Goal: Task Accomplishment & Management: Use online tool/utility

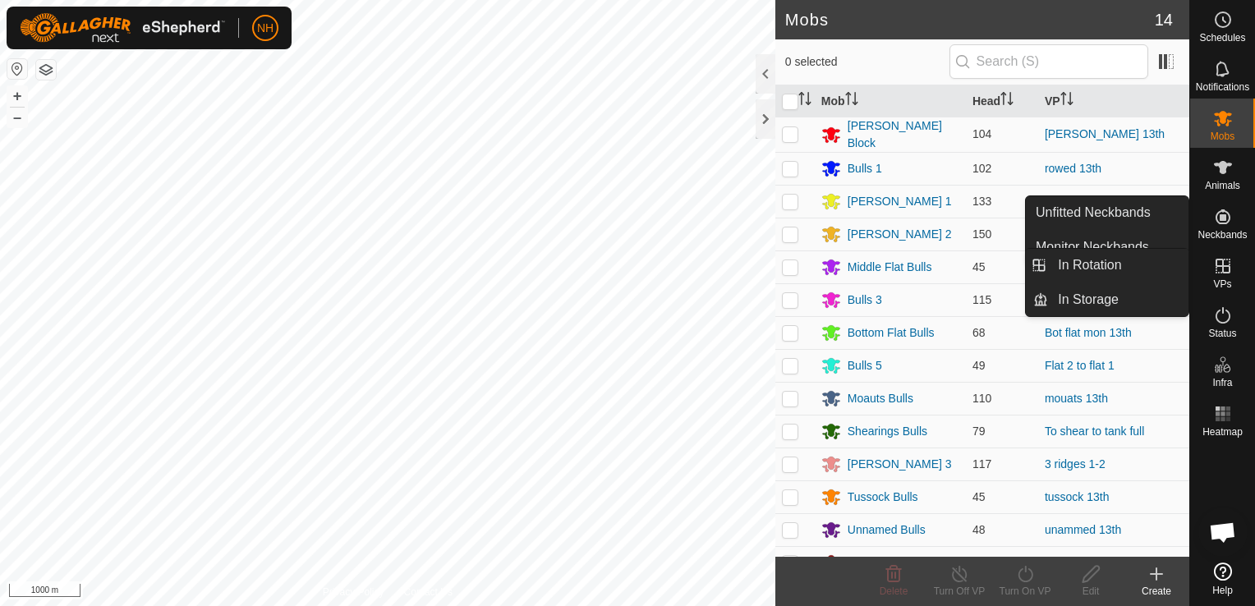
click at [1217, 269] on icon at bounding box center [1223, 266] width 20 height 20
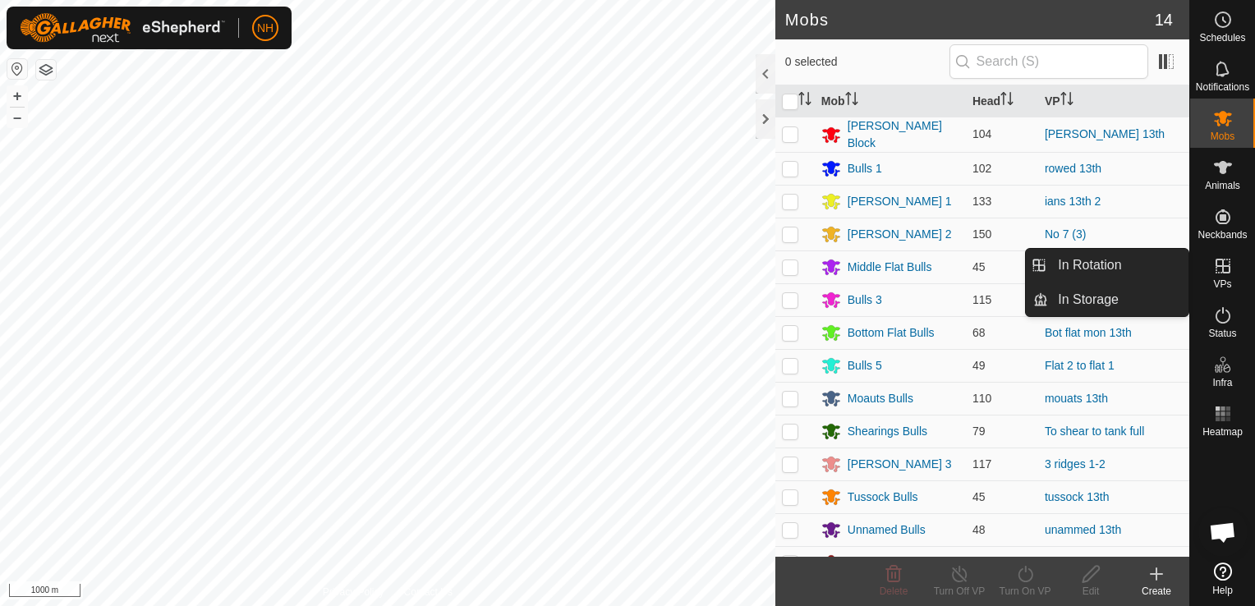
click at [1221, 279] on span "VPs" at bounding box center [1222, 284] width 18 height 10
click at [1120, 258] on link "In Rotation" at bounding box center [1118, 265] width 140 height 33
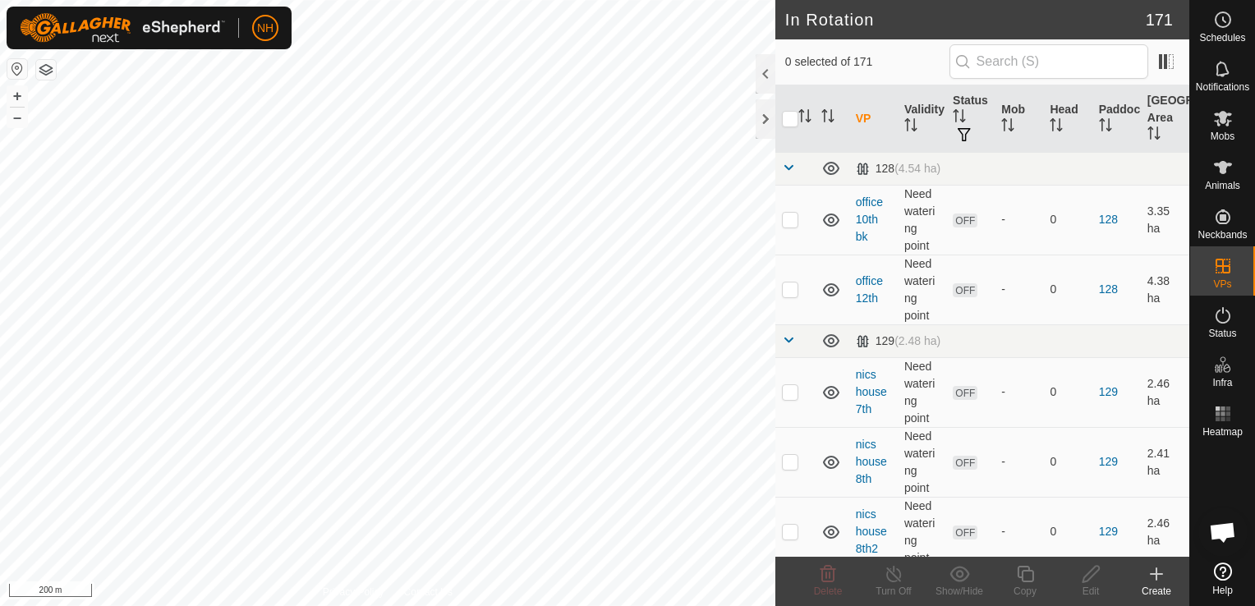
click at [1157, 572] on icon at bounding box center [1157, 574] width 0 height 12
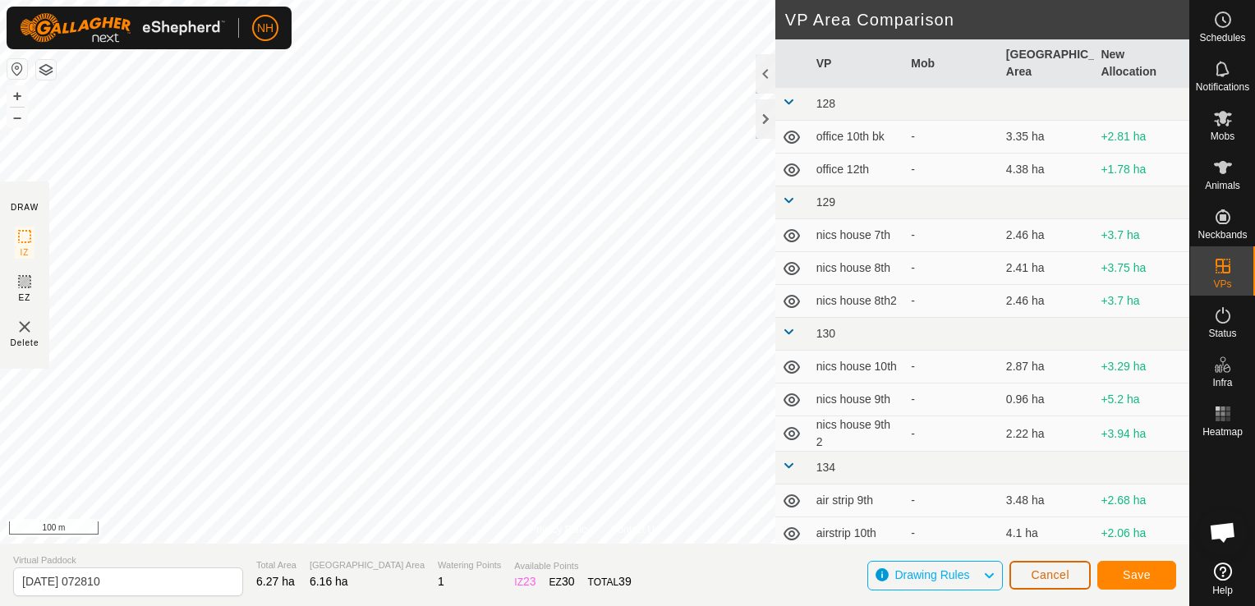
click at [1059, 580] on span "Cancel" at bounding box center [1050, 574] width 39 height 13
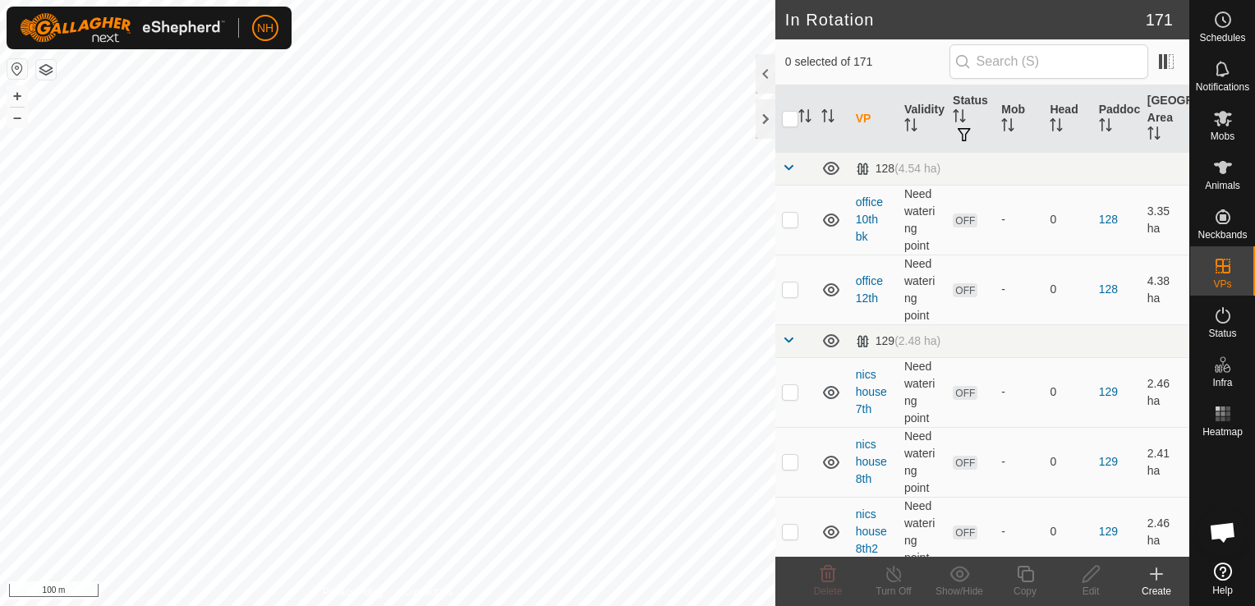
click at [1157, 574] on icon at bounding box center [1157, 574] width 12 height 0
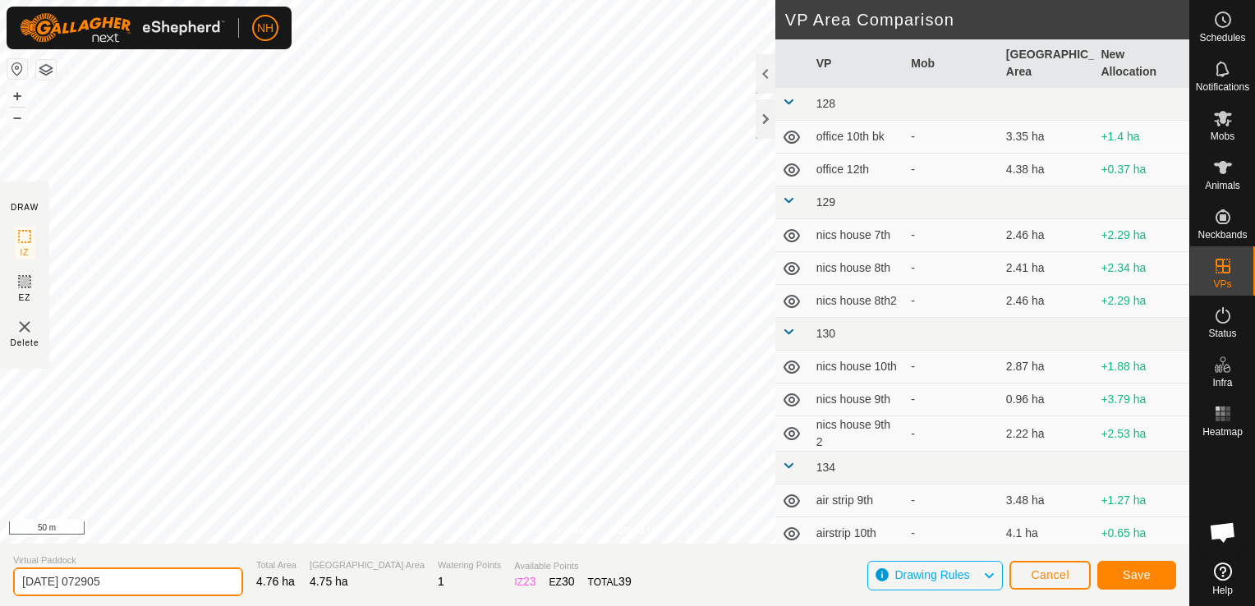
click at [164, 583] on input "2025-10-14 072905" at bounding box center [128, 582] width 230 height 29
click at [191, 577] on input "2025-10-14 072905" at bounding box center [128, 582] width 230 height 29
type input "2"
type input "[PERSON_NAME] 14th"
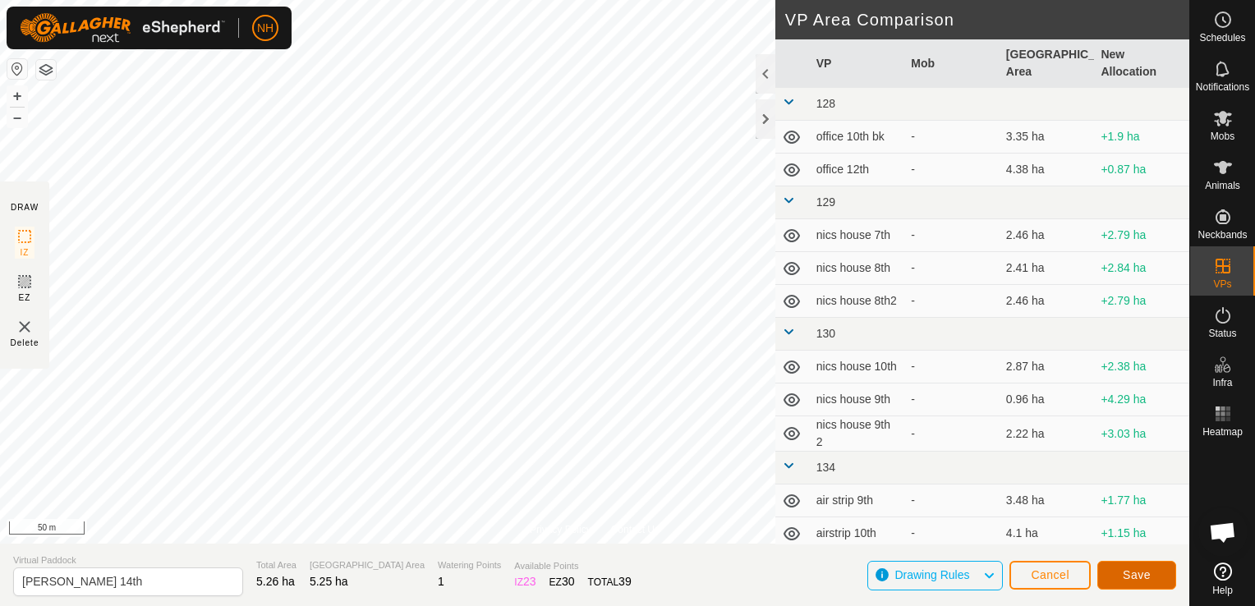
click at [1154, 573] on button "Save" at bounding box center [1136, 575] width 79 height 29
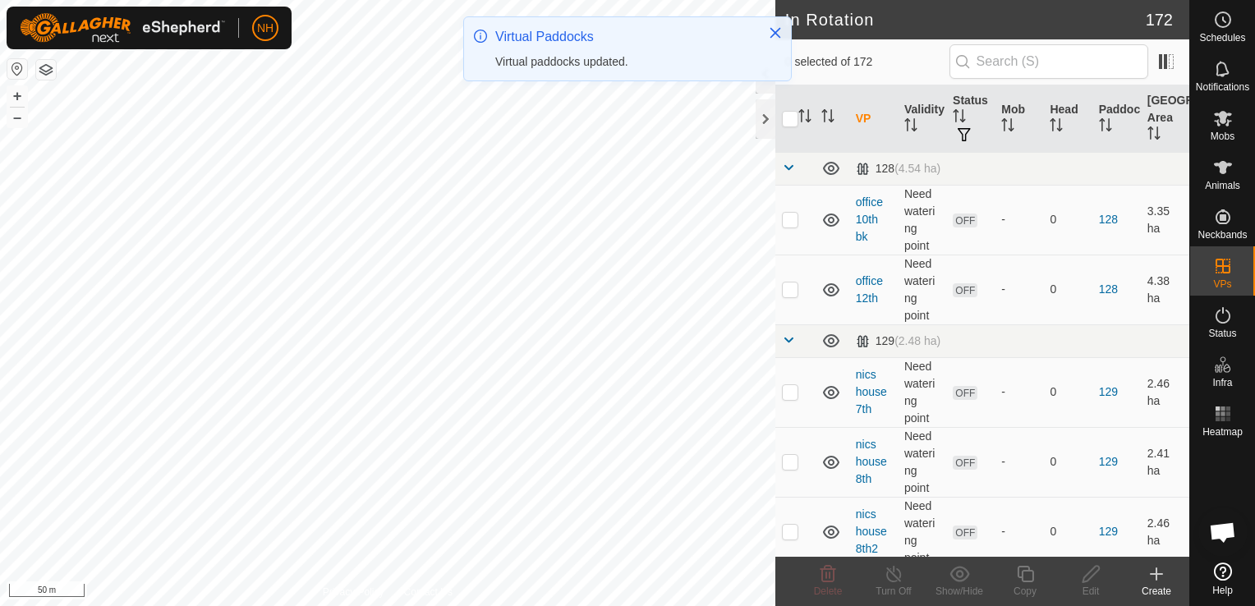
click at [1157, 574] on icon at bounding box center [1157, 574] width 12 height 0
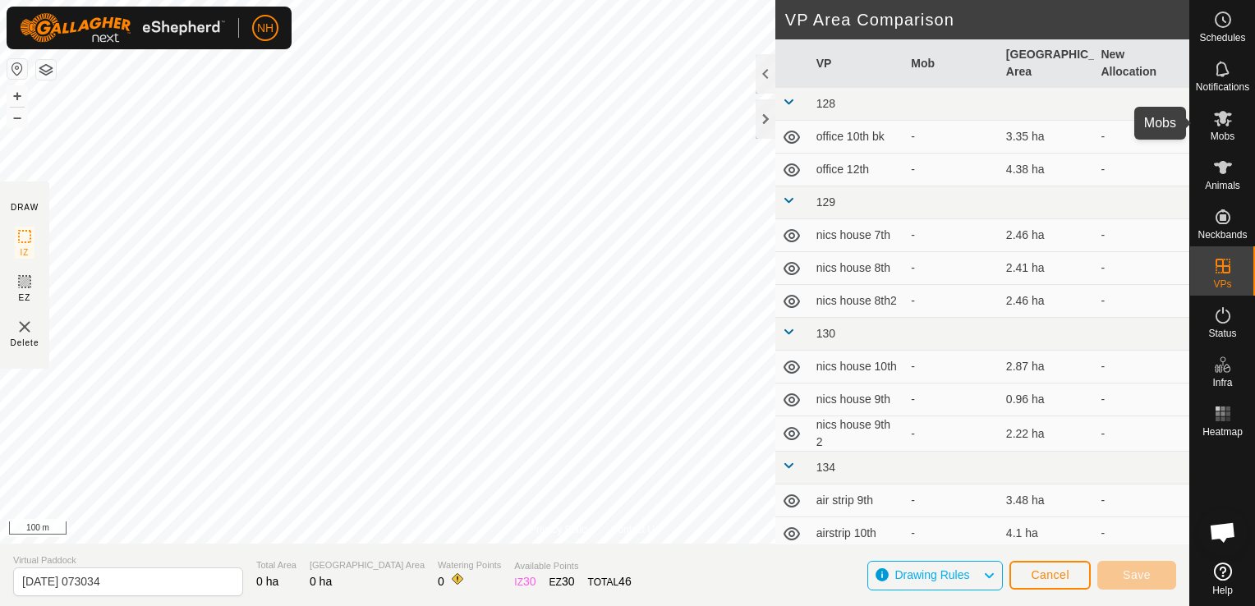
click at [1222, 120] on icon at bounding box center [1223, 119] width 18 height 16
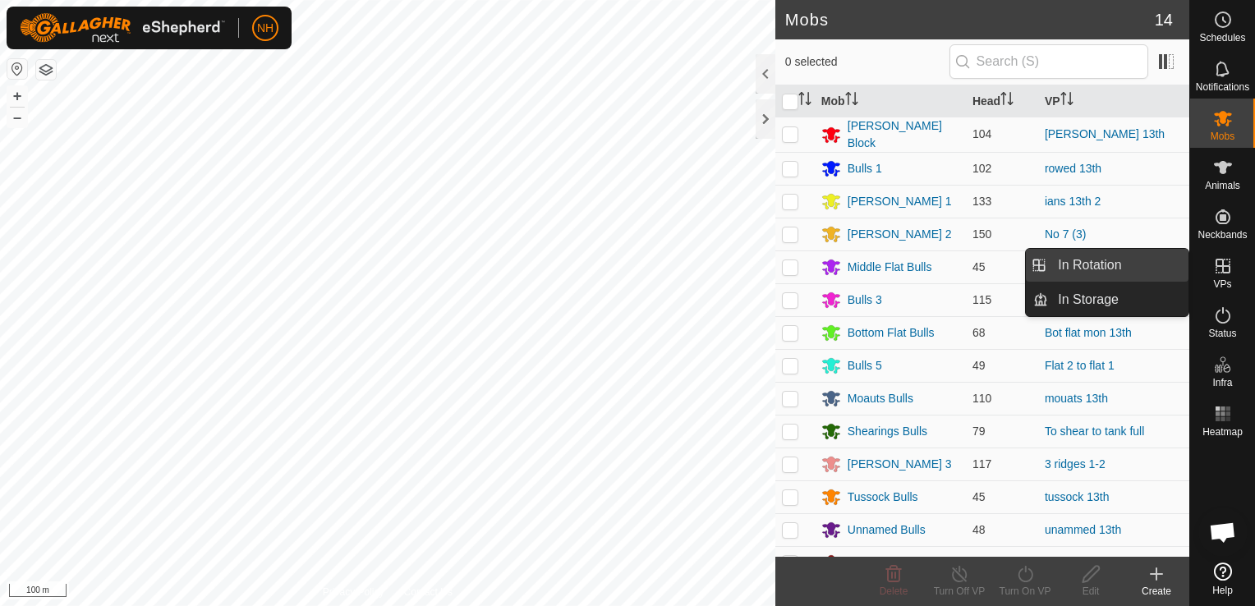
click at [1107, 255] on link "In Rotation" at bounding box center [1118, 265] width 140 height 33
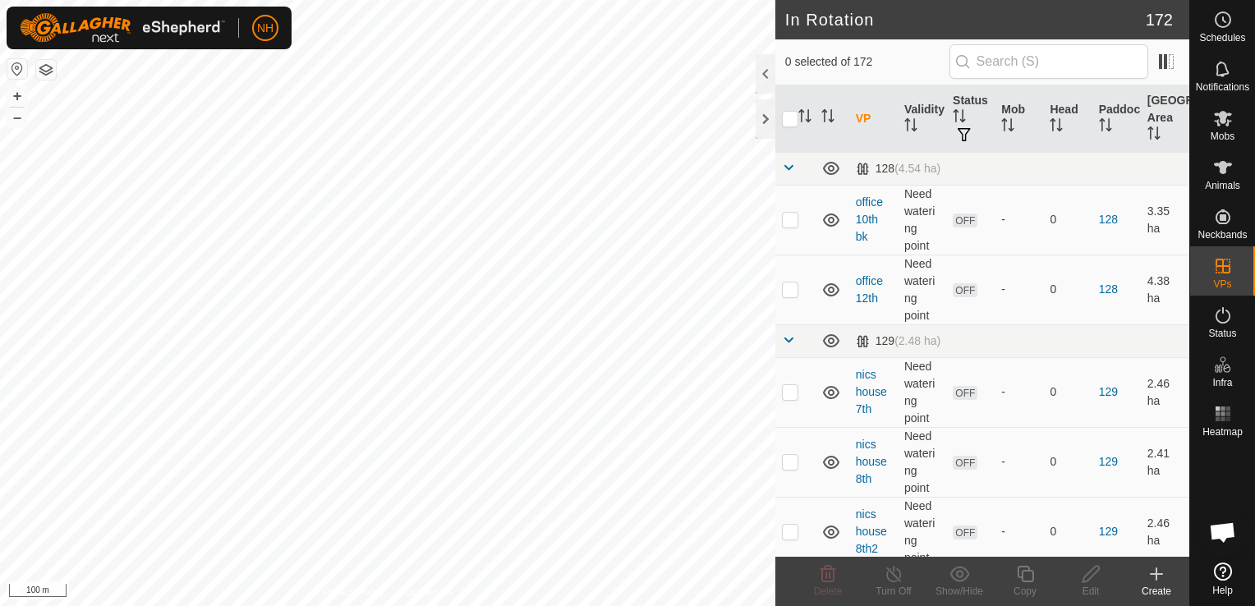
click at [1154, 574] on icon at bounding box center [1157, 574] width 12 height 0
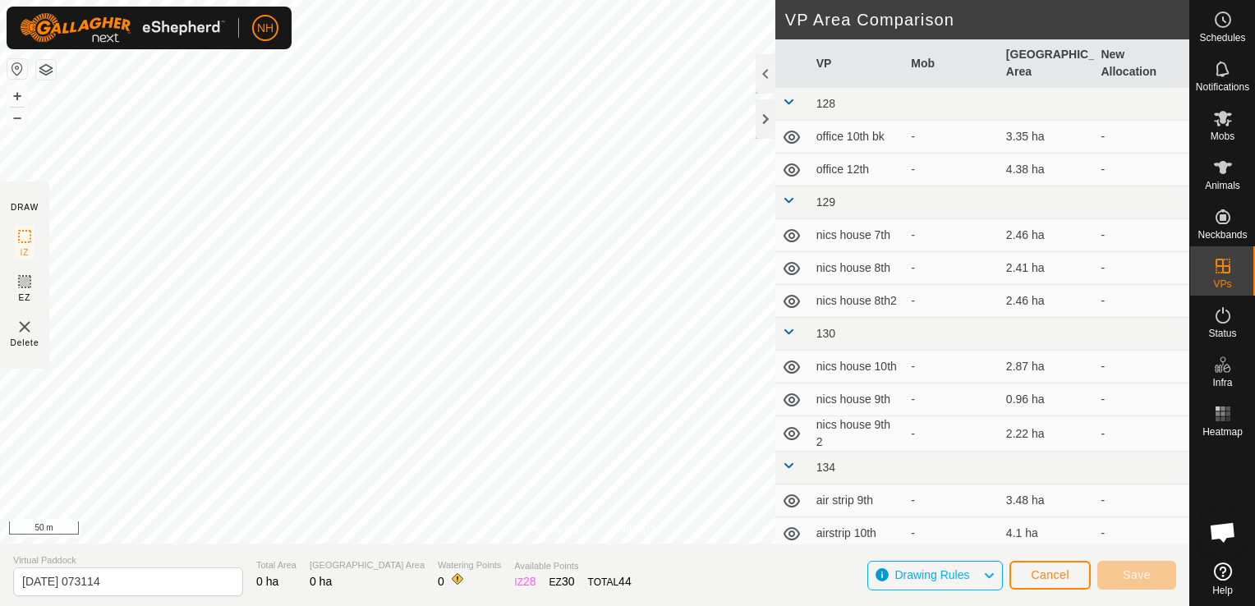
click at [534, 550] on div "Privacy Policy Contact Us + – ⇧ i 50 m DRAW IZ EZ Delete VP Area Comparison VP …" at bounding box center [594, 303] width 1189 height 606
click at [615, 527] on link "Contact Us" at bounding box center [635, 529] width 48 height 15
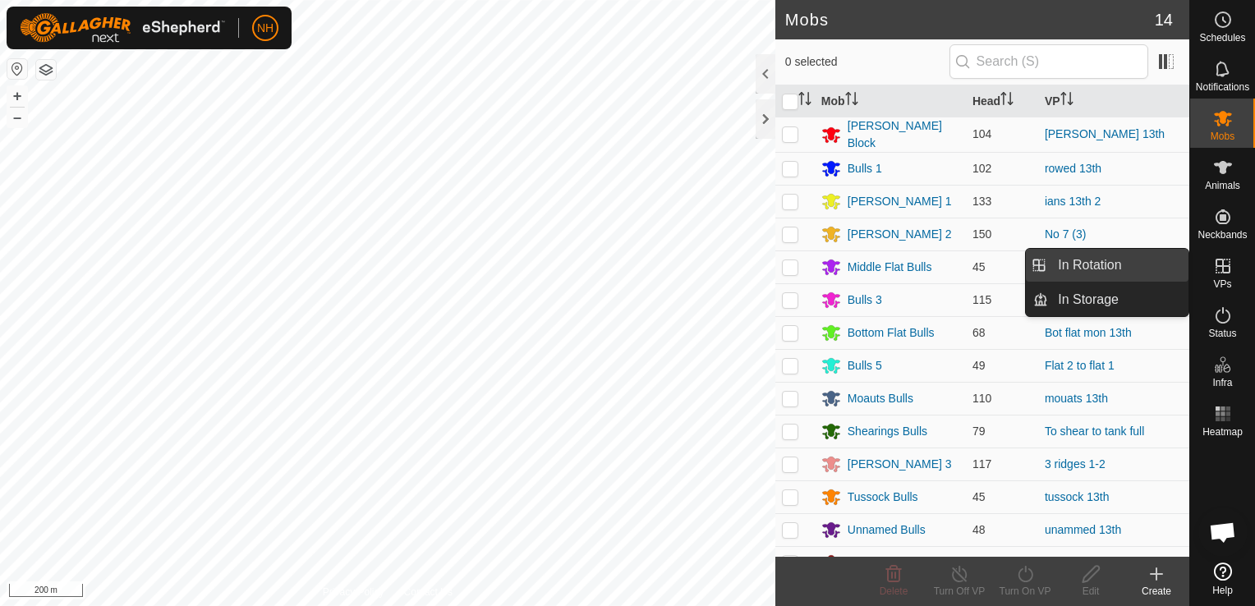
click at [1134, 265] on link "In Rotation" at bounding box center [1118, 265] width 140 height 33
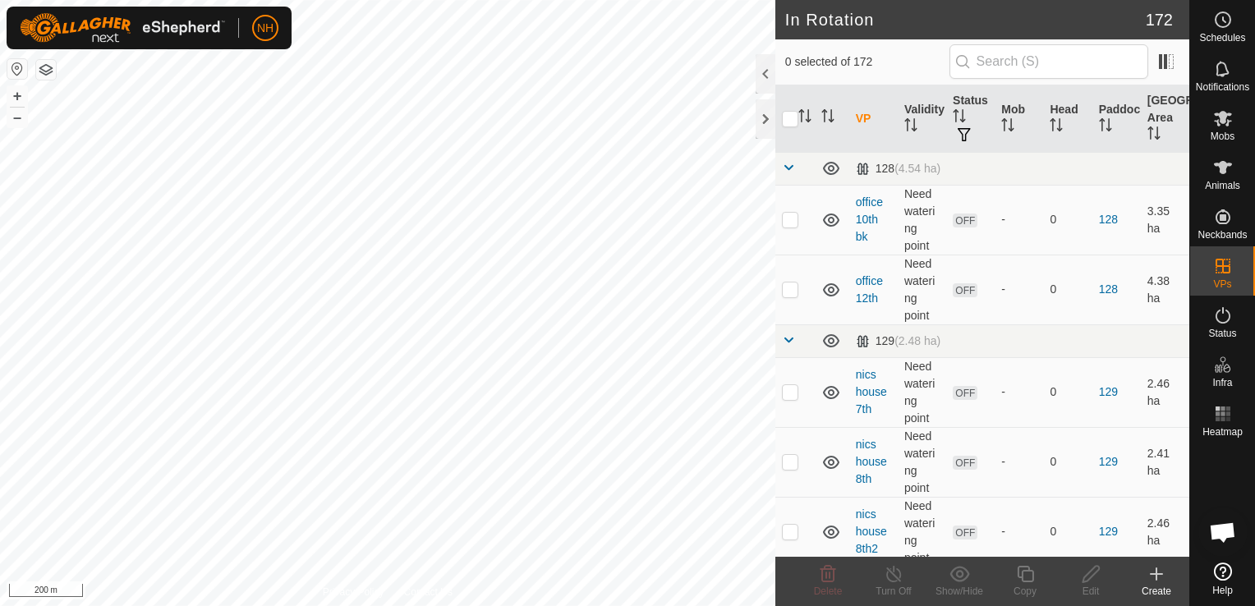
click at [1153, 580] on icon at bounding box center [1157, 574] width 20 height 20
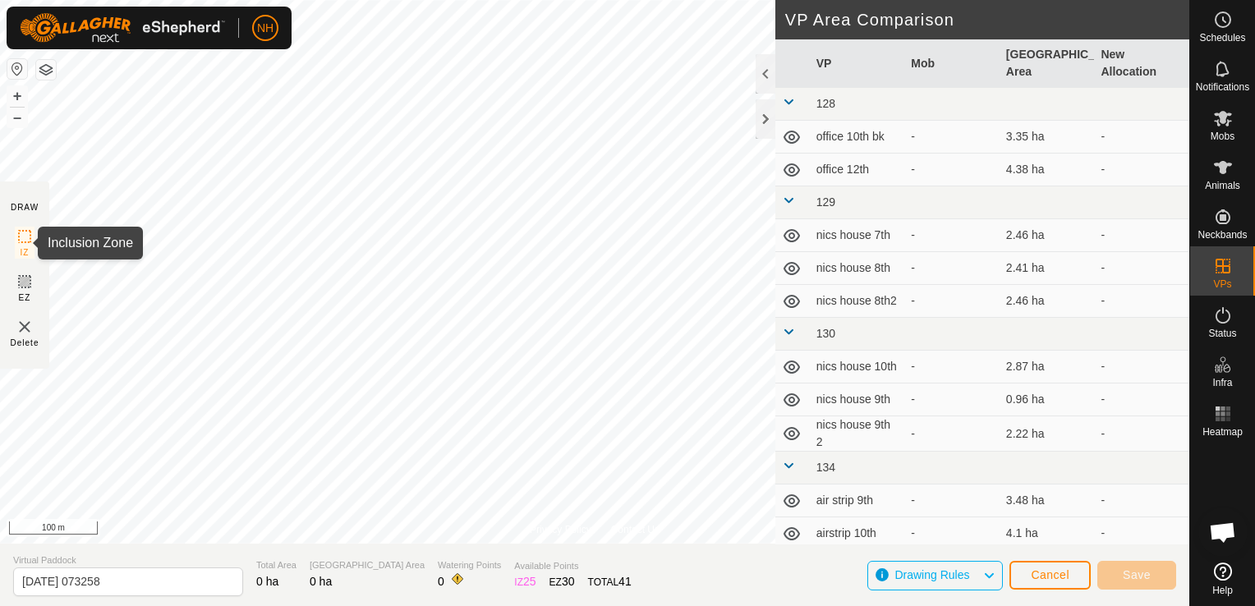
click at [20, 251] on div "Privacy Policy Contact Us H159 0955505686 Tussock Bulls tussock 13th + – ⇧ i 10…" at bounding box center [594, 303] width 1189 height 606
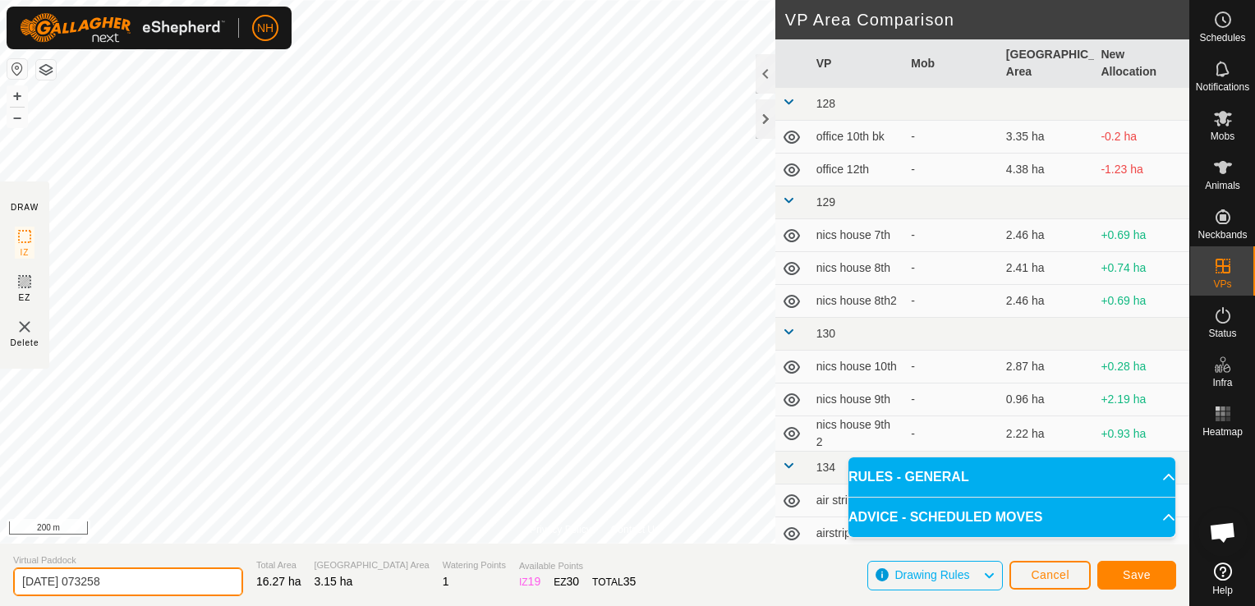
click at [188, 583] on input "[DATE] 073258" at bounding box center [128, 582] width 230 height 29
type input "2"
type input "airstrip 14th"
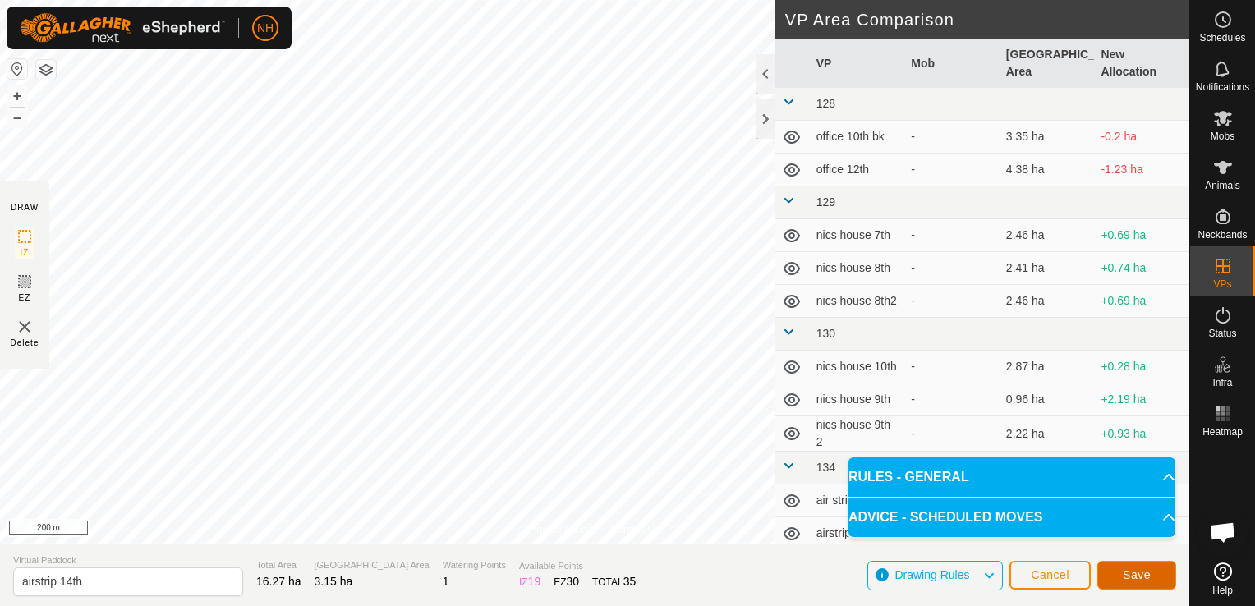
click at [1157, 568] on button "Save" at bounding box center [1136, 575] width 79 height 29
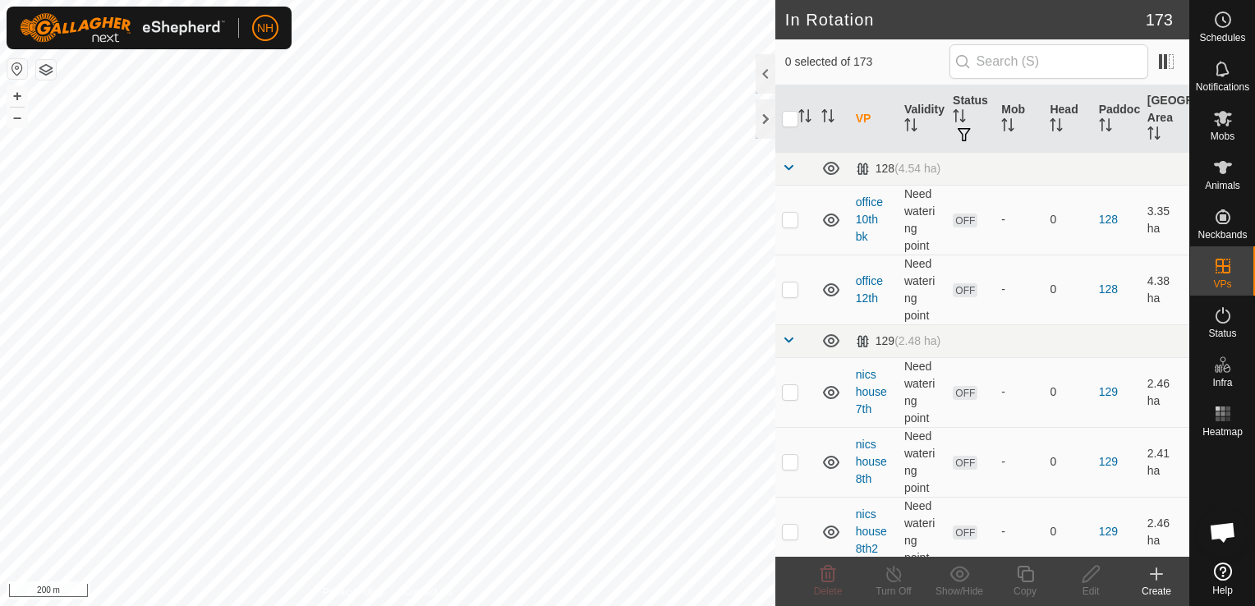
click at [1157, 578] on icon at bounding box center [1157, 574] width 0 height 12
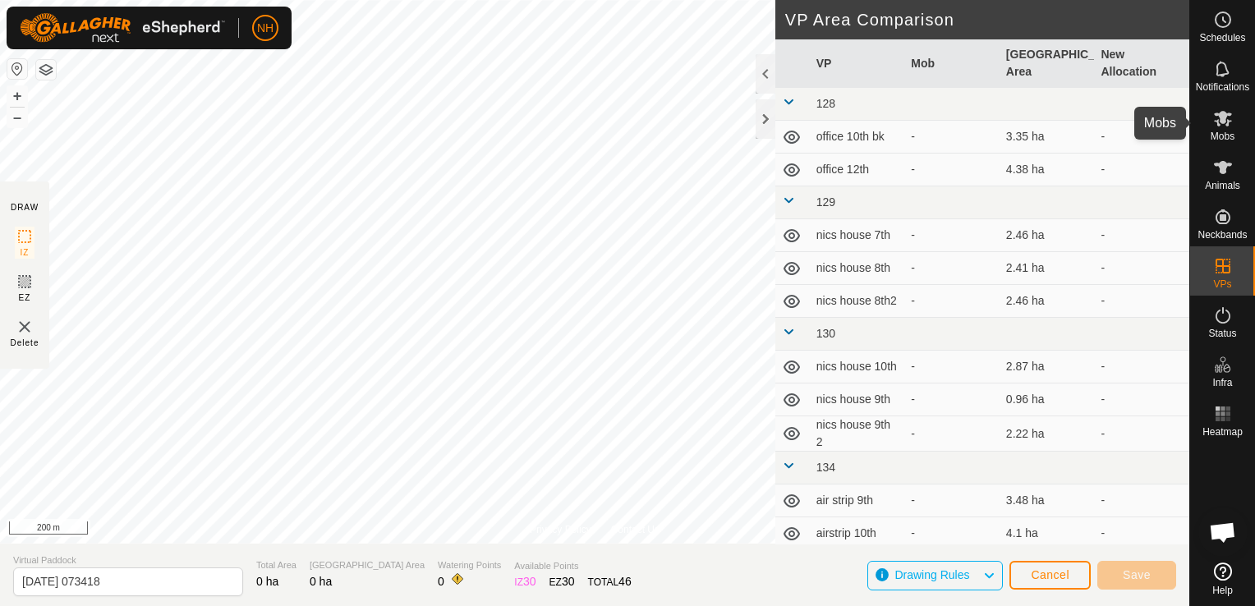
click at [1217, 125] on icon at bounding box center [1223, 119] width 18 height 16
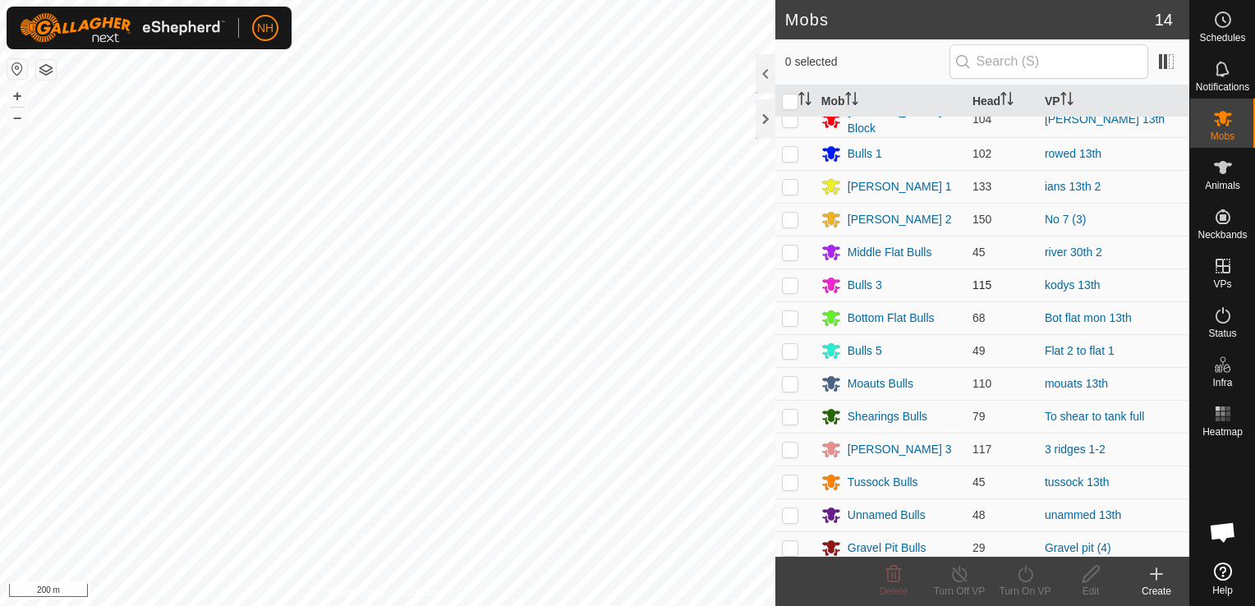
scroll to position [19, 0]
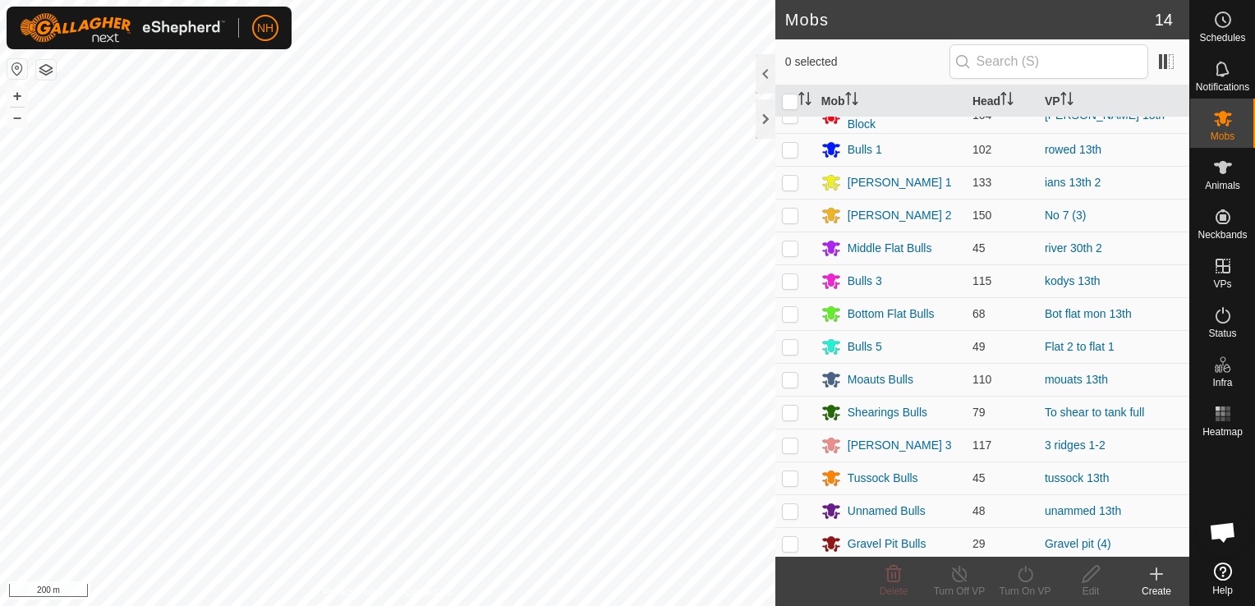
click at [1158, 574] on icon at bounding box center [1157, 574] width 12 height 0
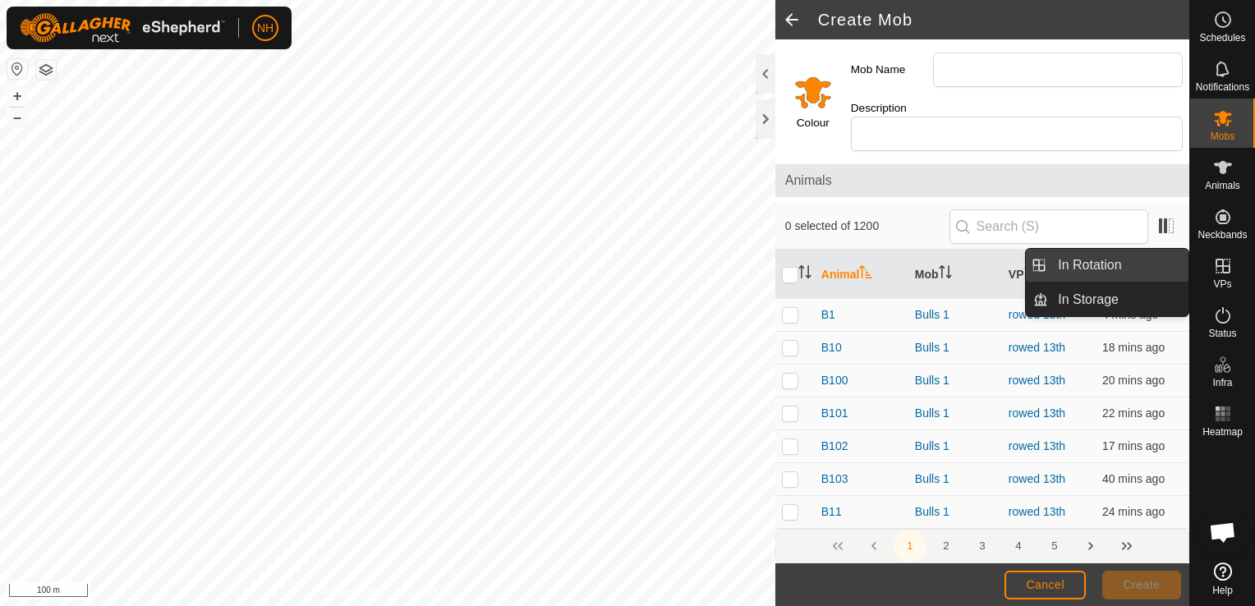
click at [1095, 260] on link "In Rotation" at bounding box center [1118, 265] width 140 height 33
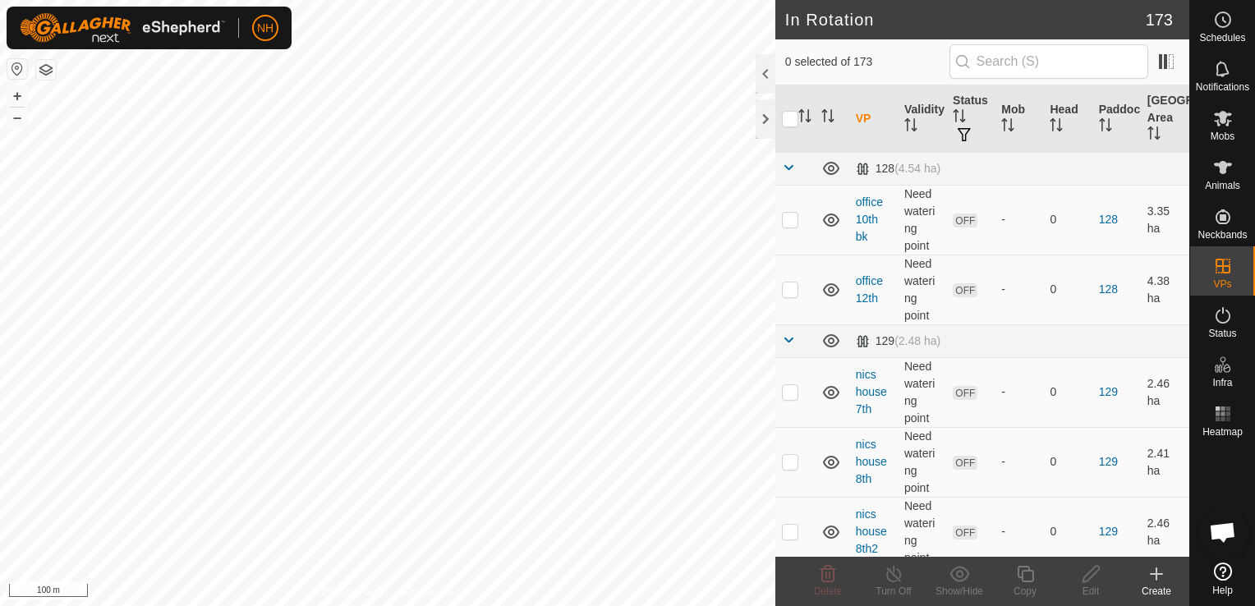
click at [1154, 580] on icon at bounding box center [1157, 574] width 20 height 20
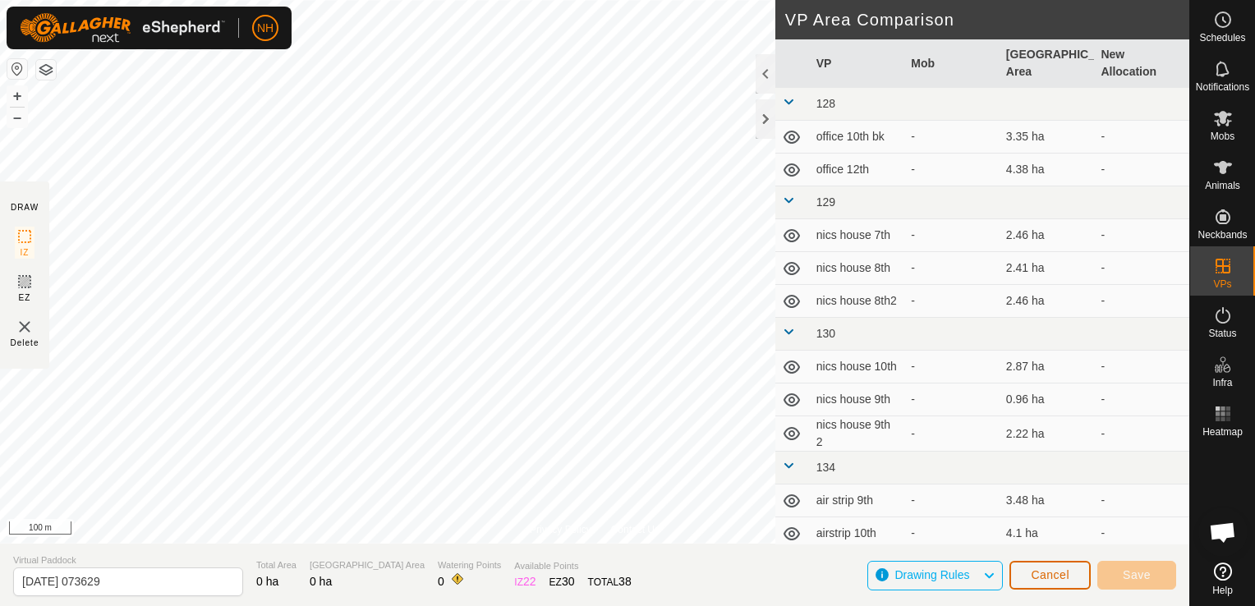
click at [1047, 571] on span "Cancel" at bounding box center [1050, 574] width 39 height 13
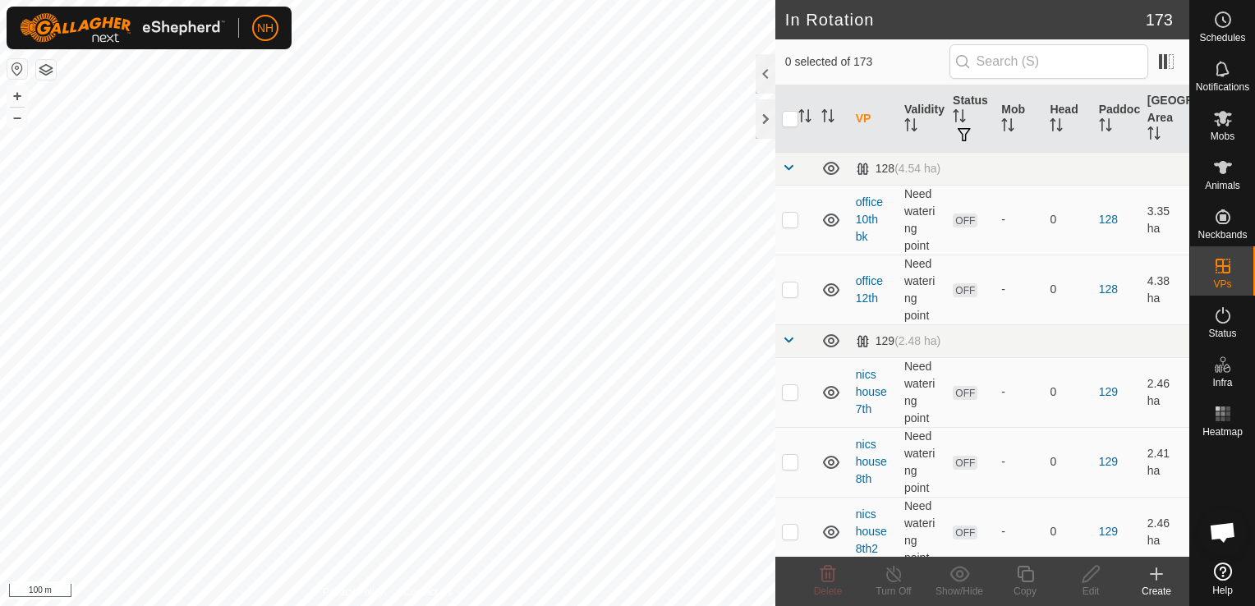
click at [1151, 574] on icon at bounding box center [1157, 574] width 12 height 0
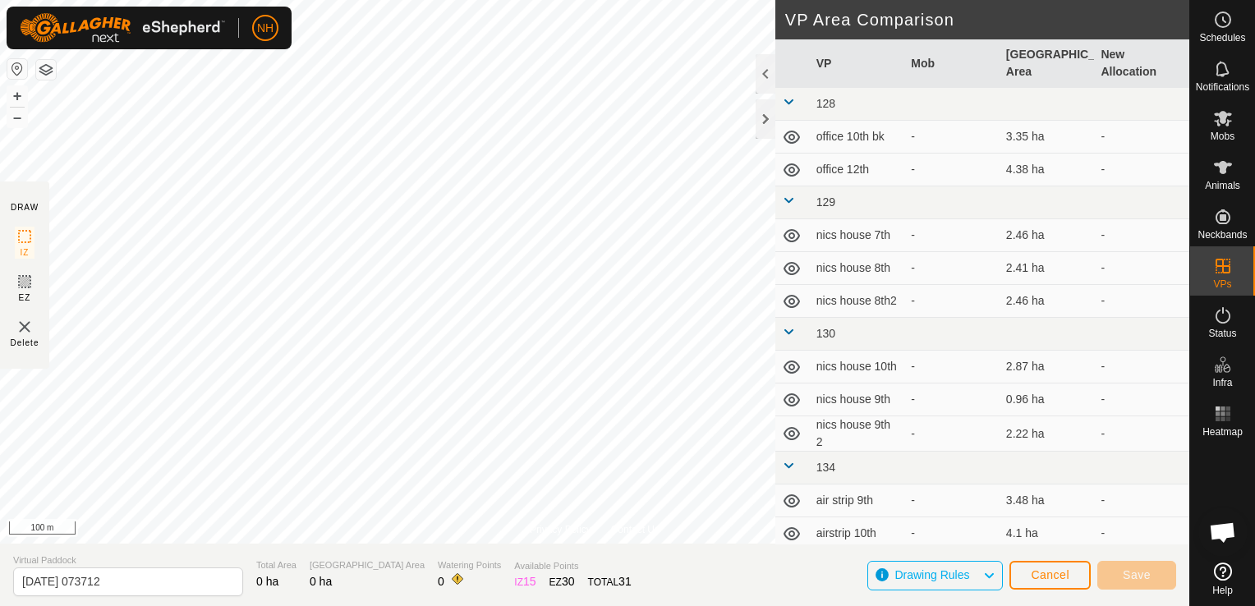
click at [403, 594] on div "Privacy Policy Contact Us + – ⇧ i 100 m DRAW IZ EZ Delete VP Area Comparison VP…" at bounding box center [594, 303] width 1189 height 606
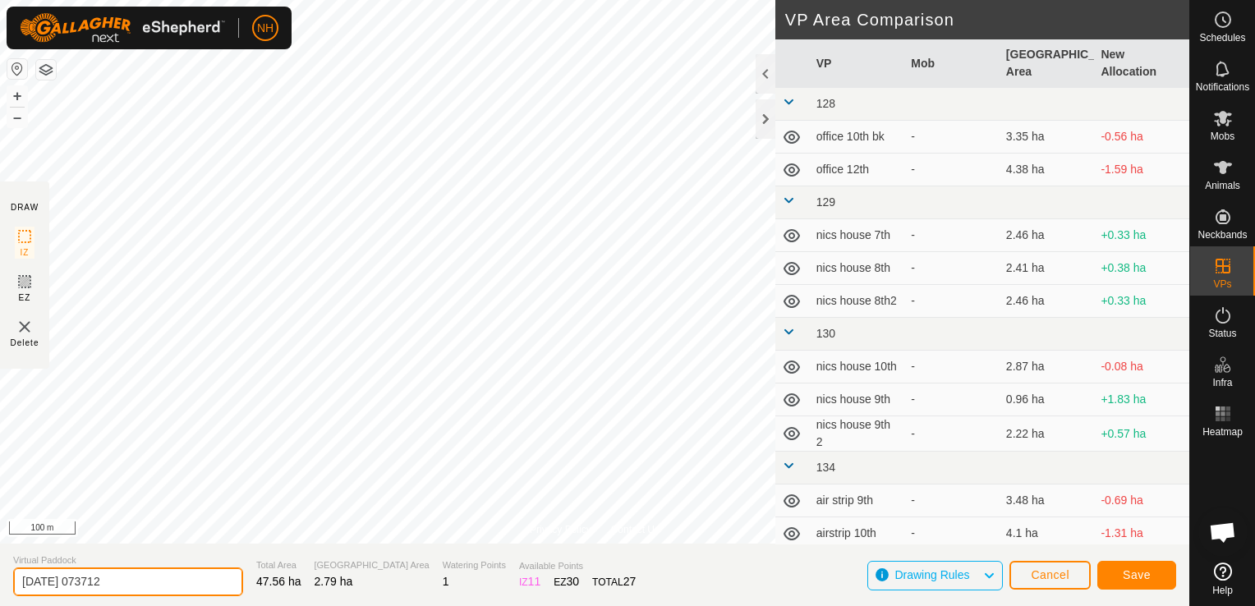
click at [173, 588] on input "[DATE] 073712" at bounding box center [128, 582] width 230 height 29
type input "2"
type input "unamed to mower shed"
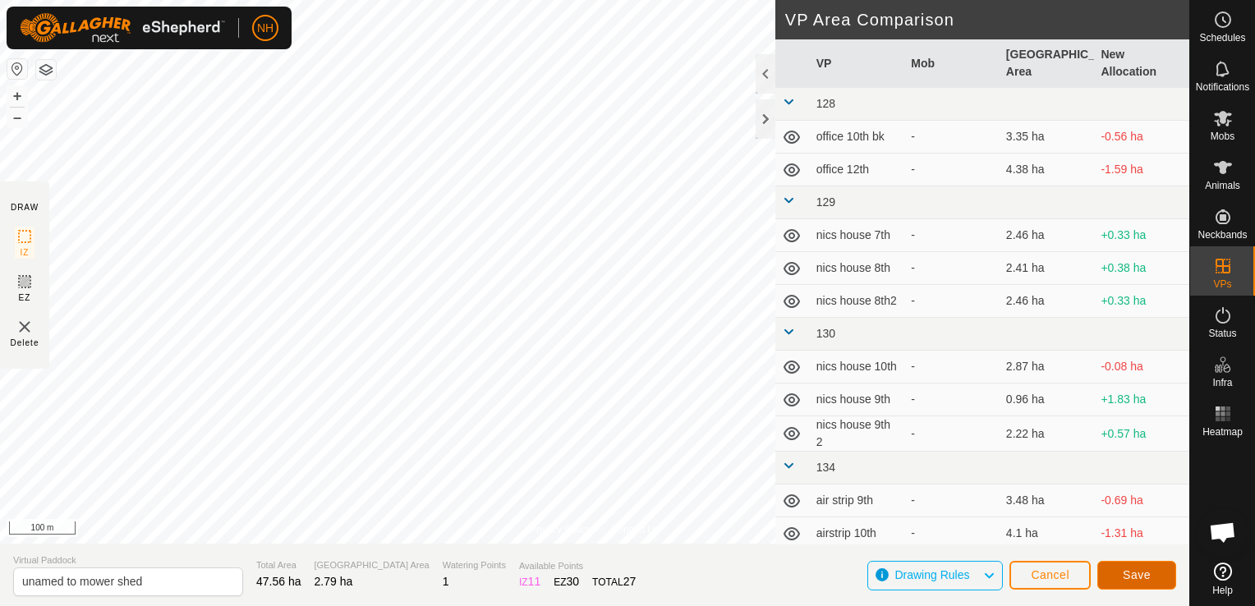
click at [1148, 572] on span "Save" at bounding box center [1137, 574] width 28 height 13
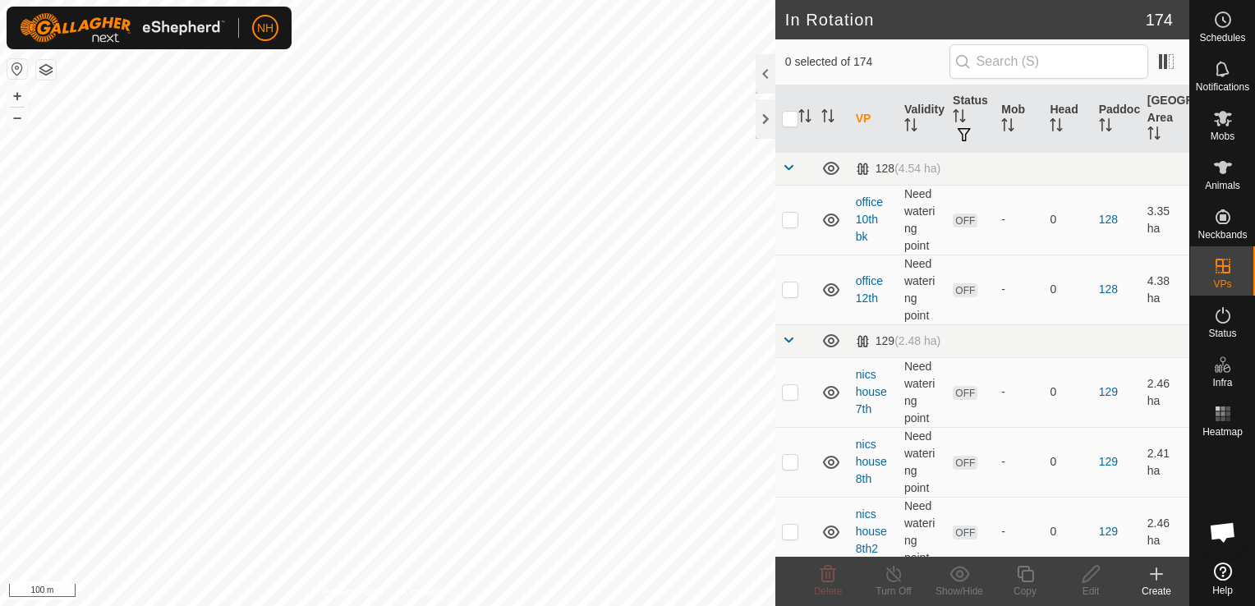
click at [1158, 580] on icon at bounding box center [1157, 574] width 20 height 20
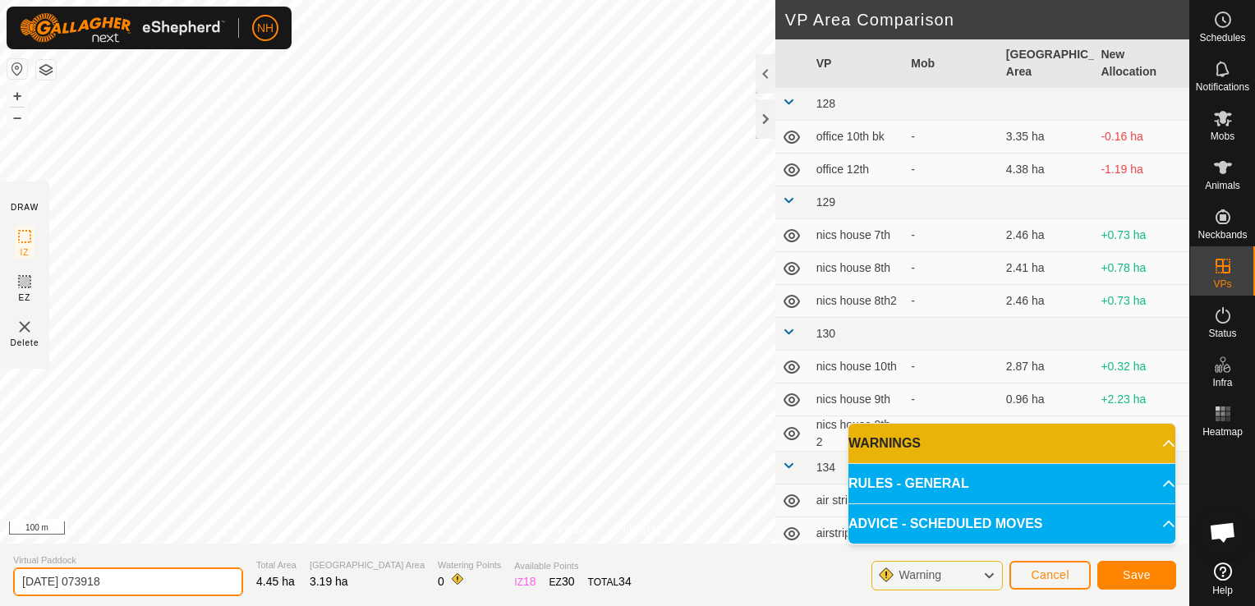
click at [194, 580] on input "[DATE] 073918" at bounding box center [128, 582] width 230 height 29
type input "2"
type input "tuss 14th"
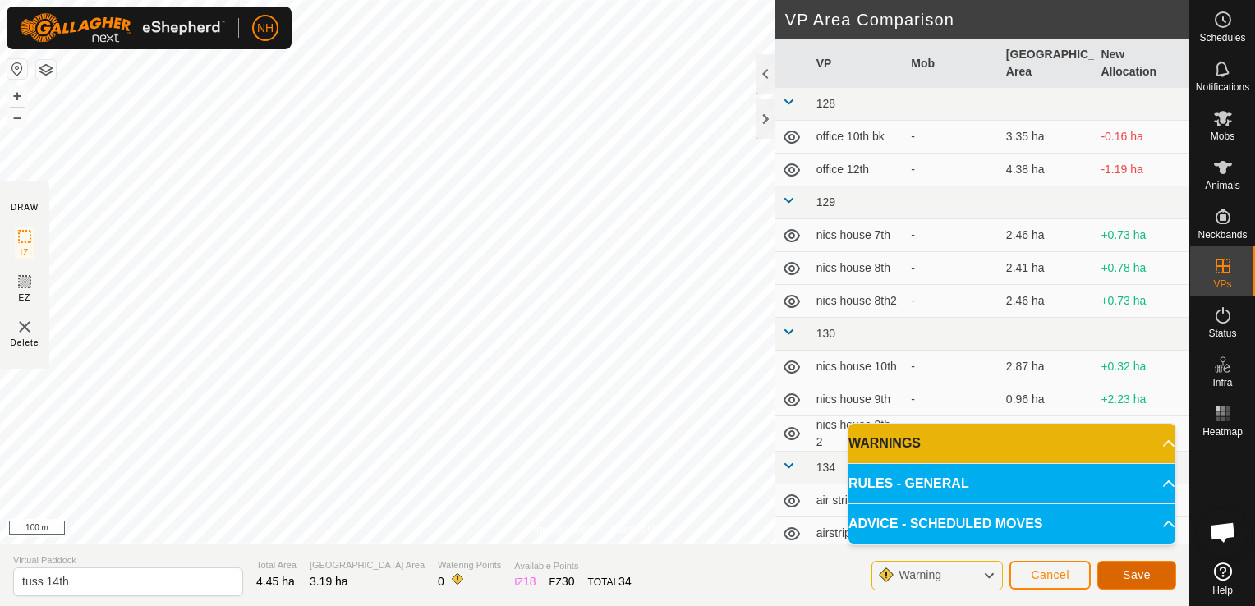
click at [1146, 578] on span "Save" at bounding box center [1137, 574] width 28 height 13
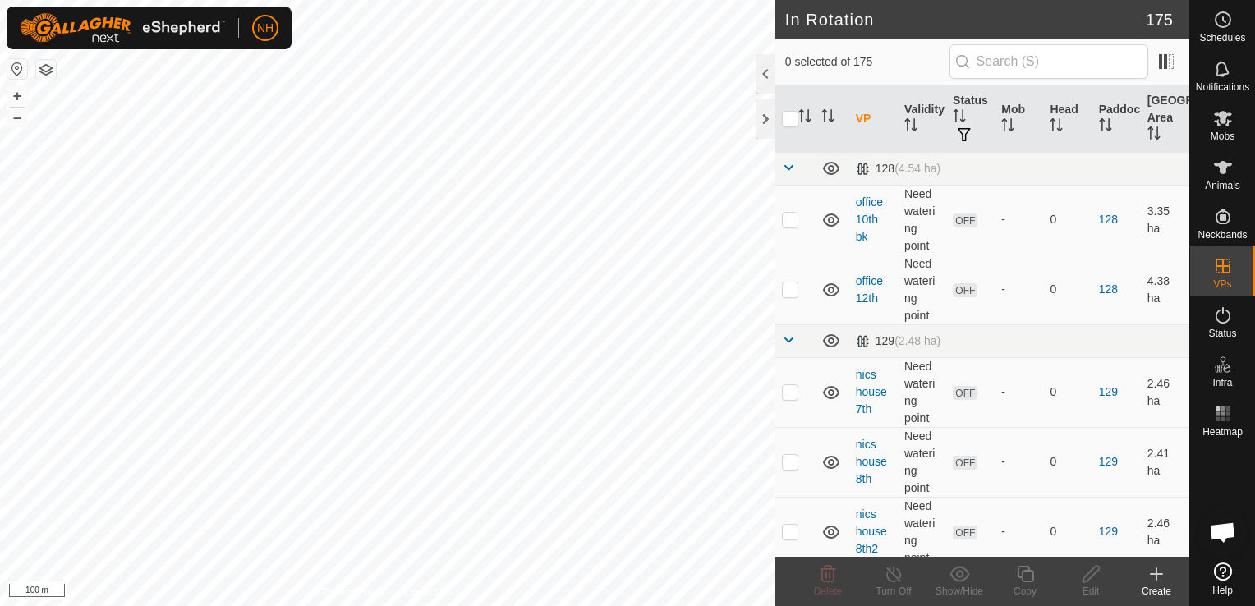
click at [1158, 576] on icon at bounding box center [1157, 574] width 20 height 20
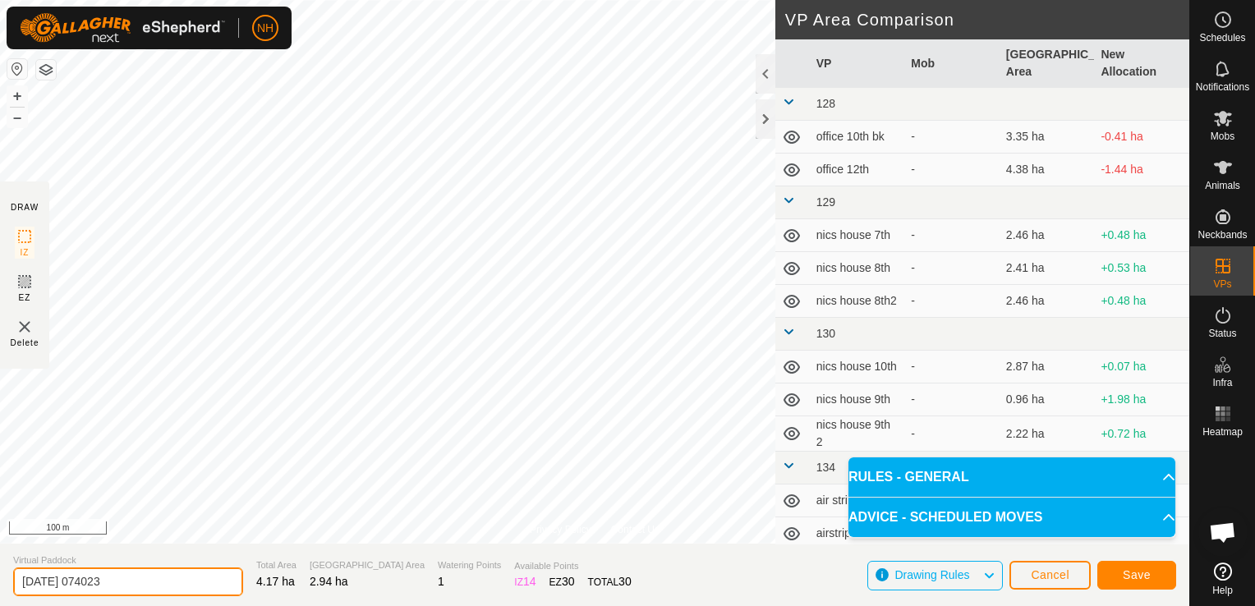
drag, startPoint x: 173, startPoint y: 588, endPoint x: 170, endPoint y: 580, distance: 8.8
click at [171, 590] on input "[DATE] 074023" at bounding box center [128, 582] width 230 height 29
type input "2"
type input "mouats 14th"
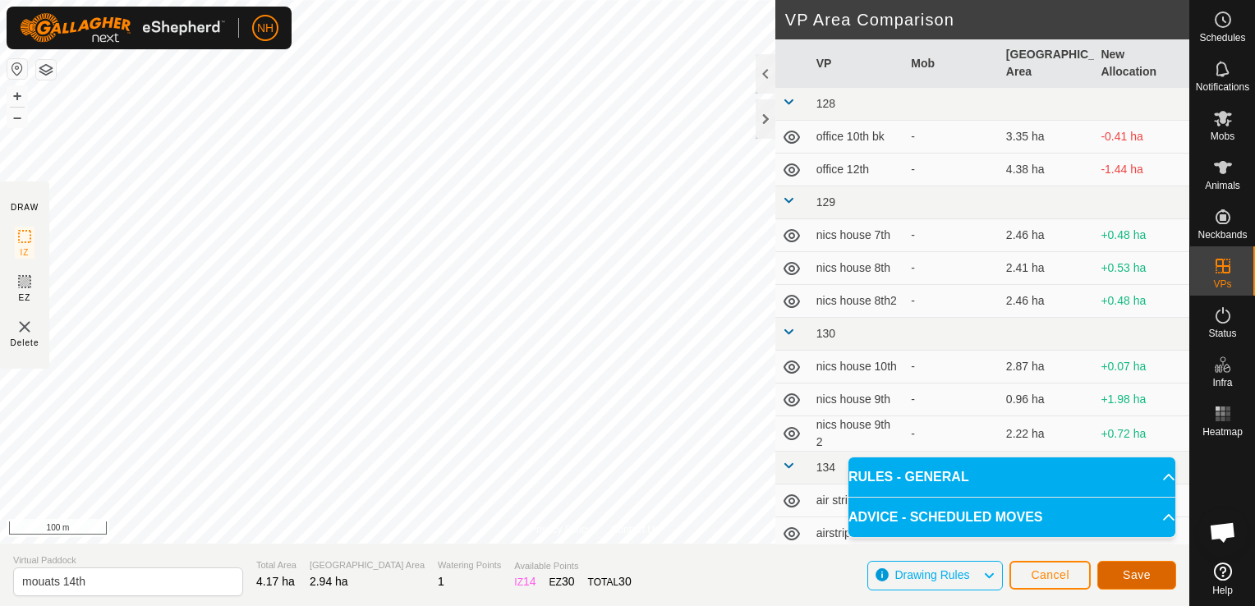
click at [1134, 573] on span "Save" at bounding box center [1137, 574] width 28 height 13
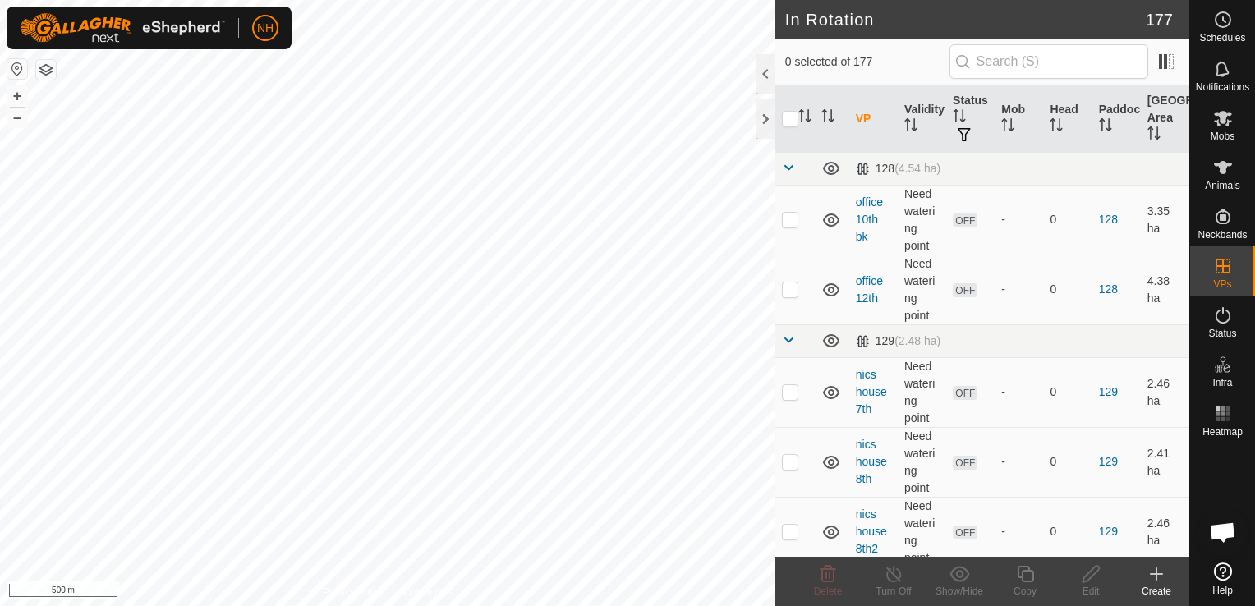
click at [1158, 584] on div "Create" at bounding box center [1157, 591] width 66 height 15
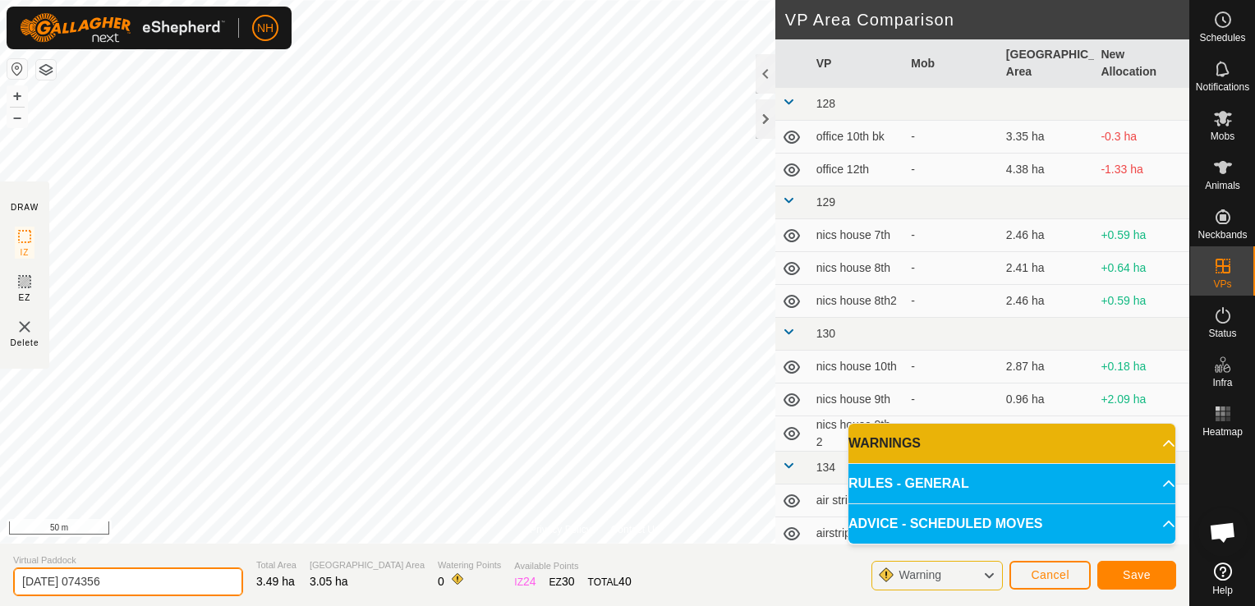
click at [164, 577] on input "[DATE] 074356" at bounding box center [128, 582] width 230 height 29
type input "2"
type input "[PERSON_NAME] 14th"
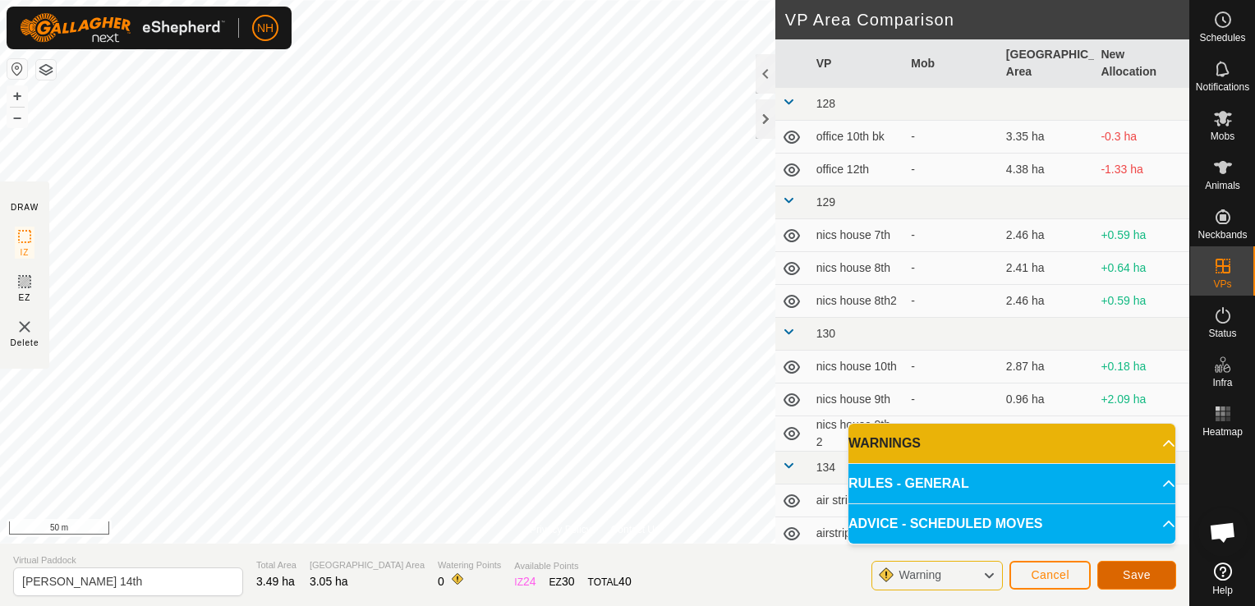
click at [1128, 577] on span "Save" at bounding box center [1137, 574] width 28 height 13
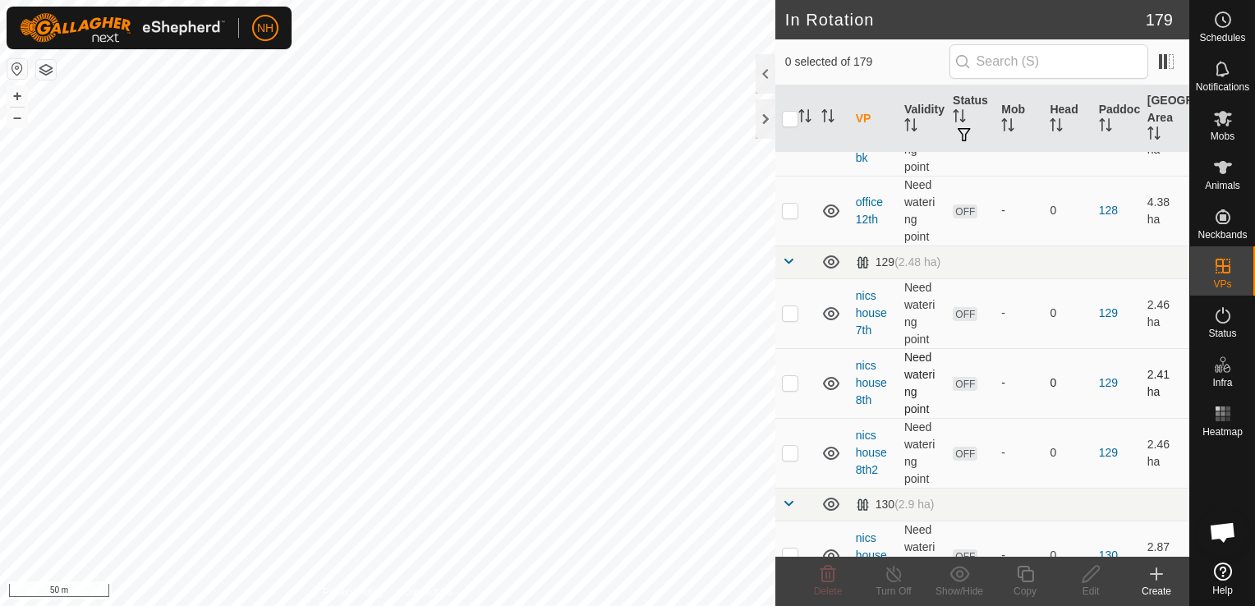
scroll to position [164, 0]
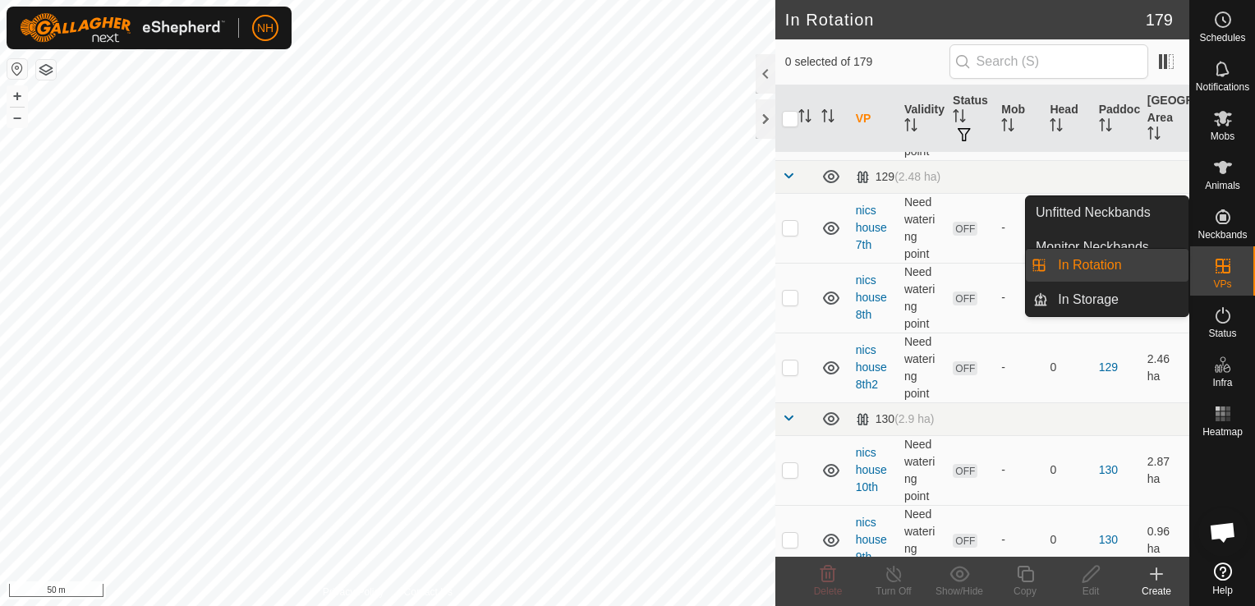
click at [1141, 265] on link "In Rotation" at bounding box center [1118, 265] width 140 height 33
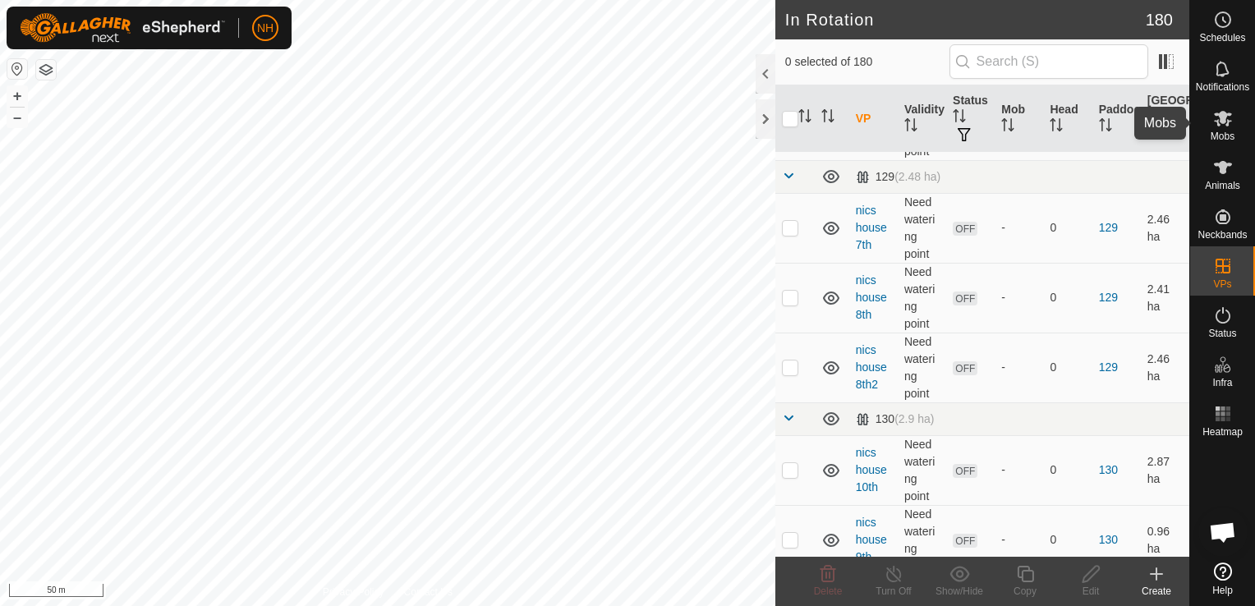
click at [1220, 118] on icon at bounding box center [1223, 119] width 18 height 16
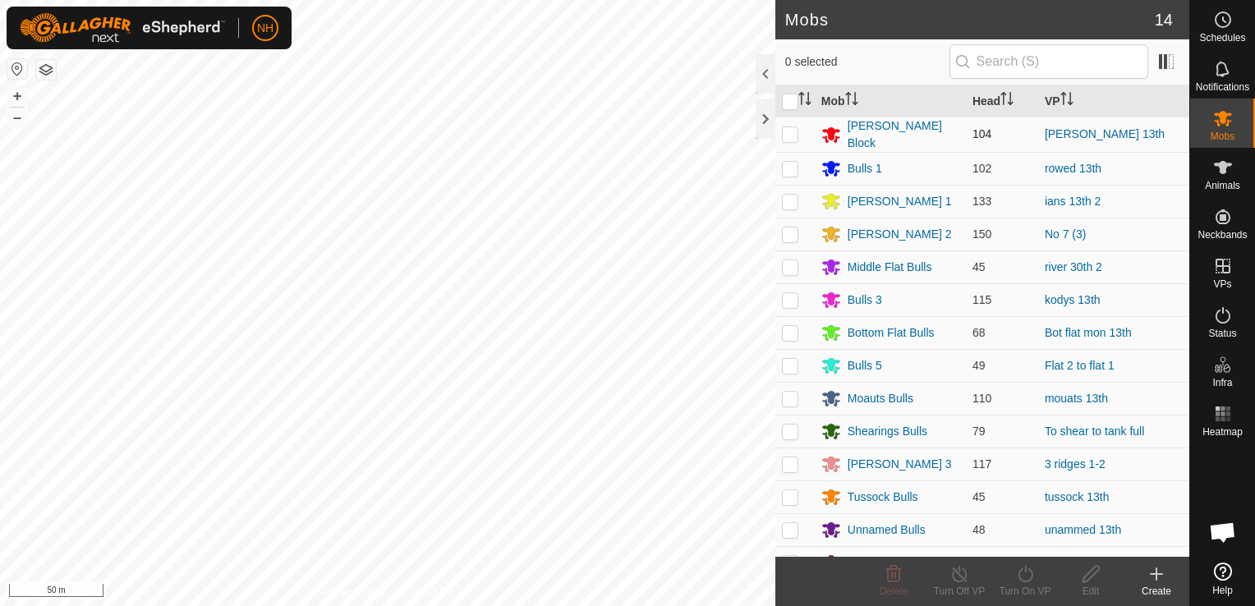
click at [788, 133] on p-checkbox at bounding box center [790, 133] width 16 height 13
checkbox input "true"
click at [1028, 577] on icon at bounding box center [1025, 574] width 21 height 20
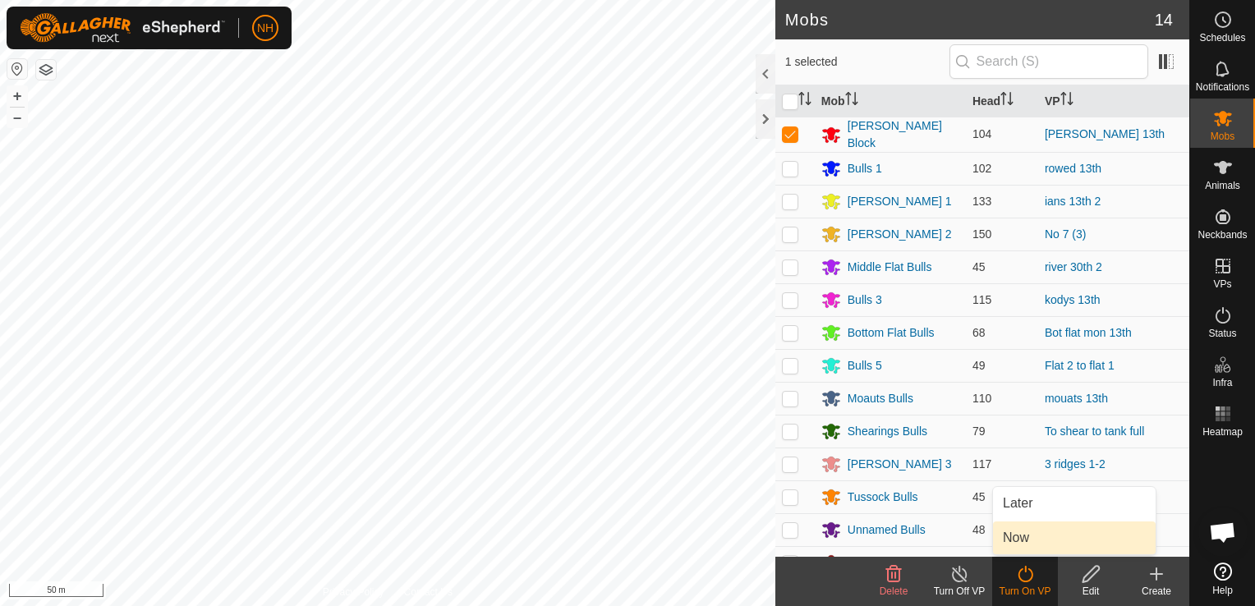
click at [1008, 535] on link "Now" at bounding box center [1074, 538] width 163 height 33
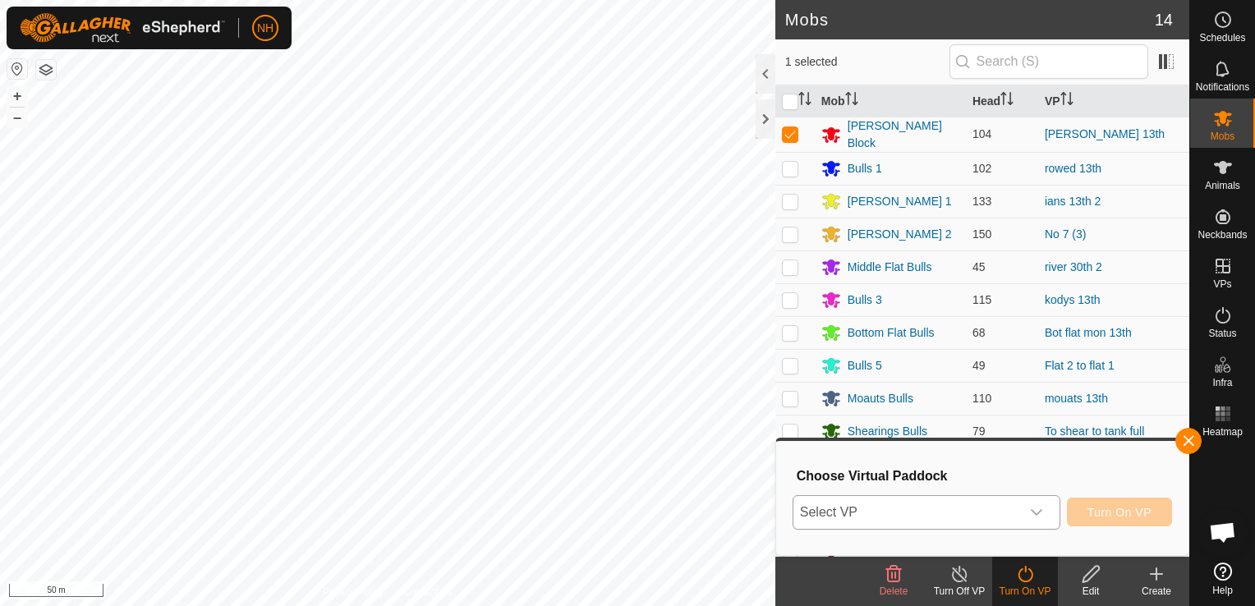
click at [974, 512] on span "Select VP" at bounding box center [907, 512] width 227 height 33
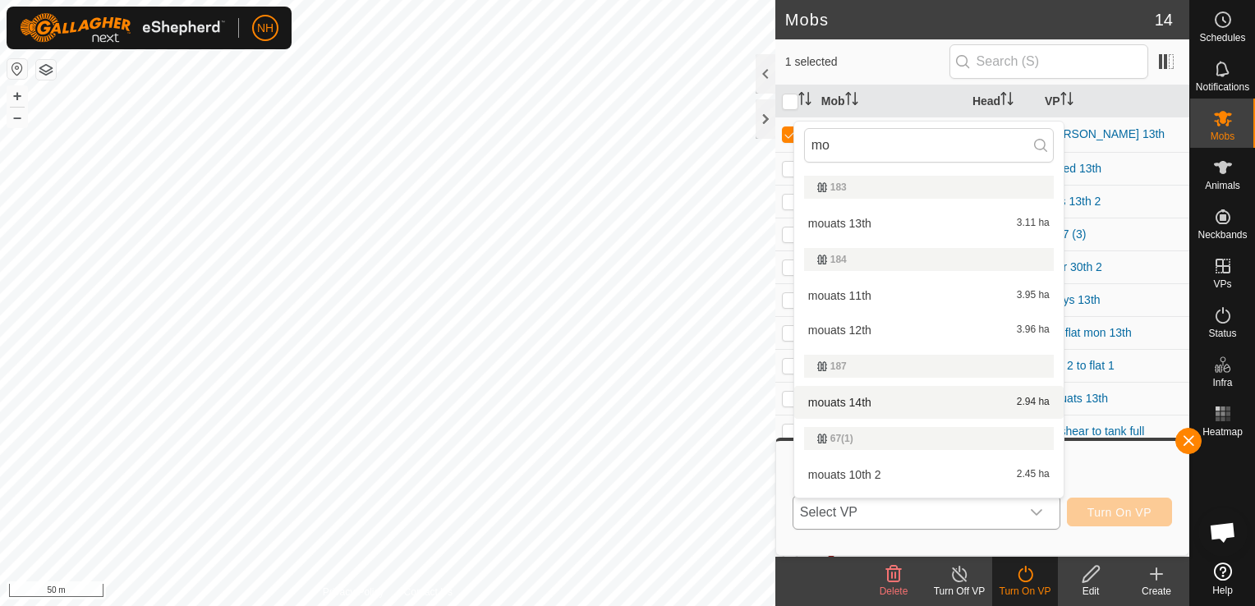
type input "mo"
click at [870, 399] on li "mouats 14th 2.94 ha" at bounding box center [928, 402] width 269 height 33
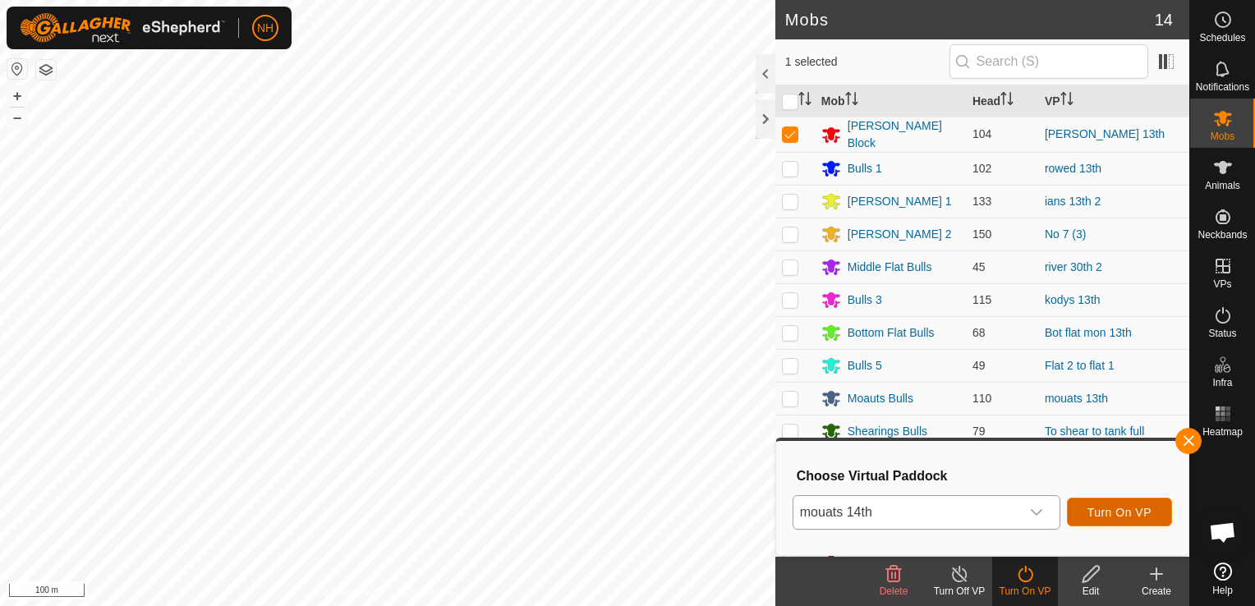
click at [1107, 517] on span "Turn On VP" at bounding box center [1120, 512] width 64 height 13
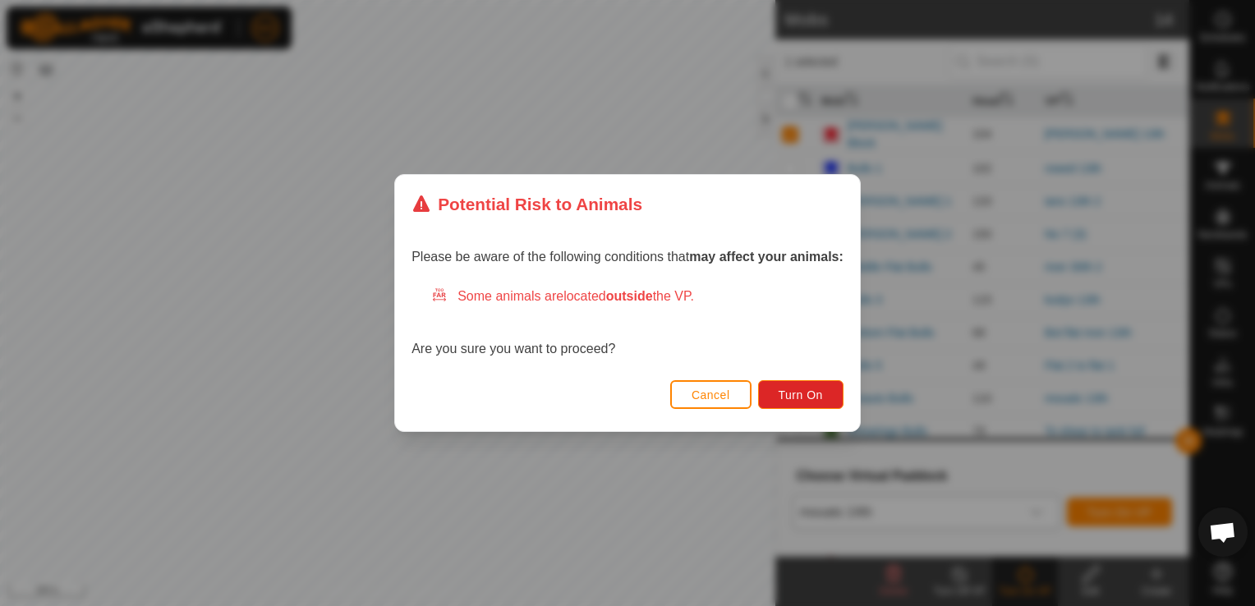
click at [676, 458] on div "Potential Risk to Animals Please be aware of the following conditions that may …" at bounding box center [627, 303] width 1255 height 606
click at [724, 393] on span "Cancel" at bounding box center [711, 395] width 39 height 13
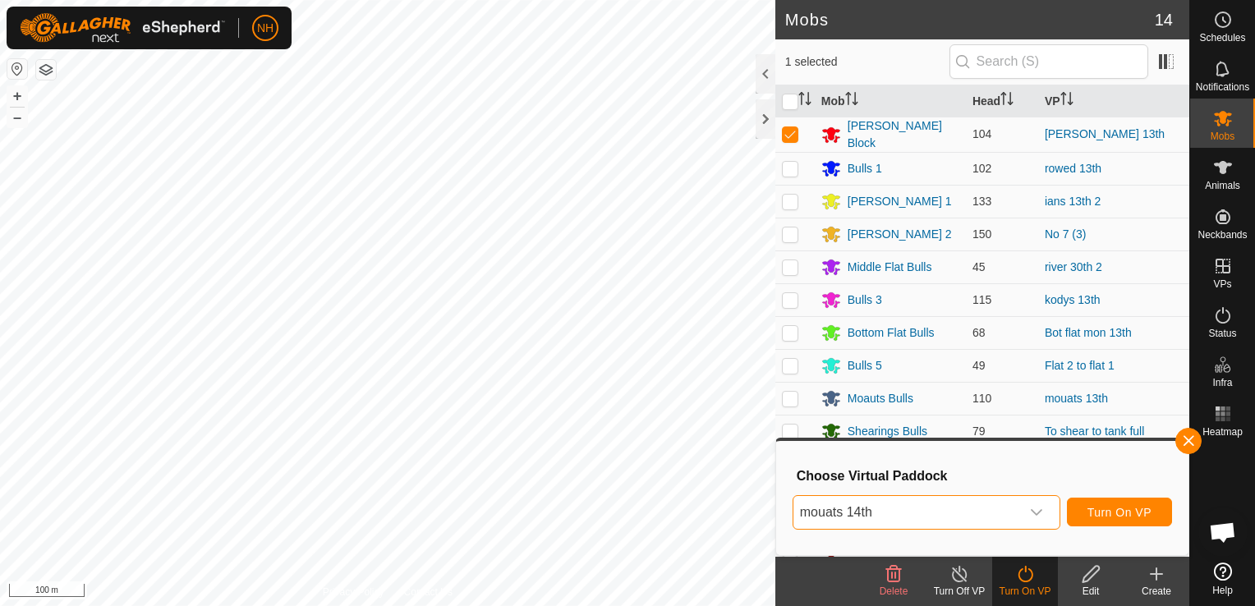
click at [943, 508] on span "mouats 14th" at bounding box center [907, 512] width 227 height 33
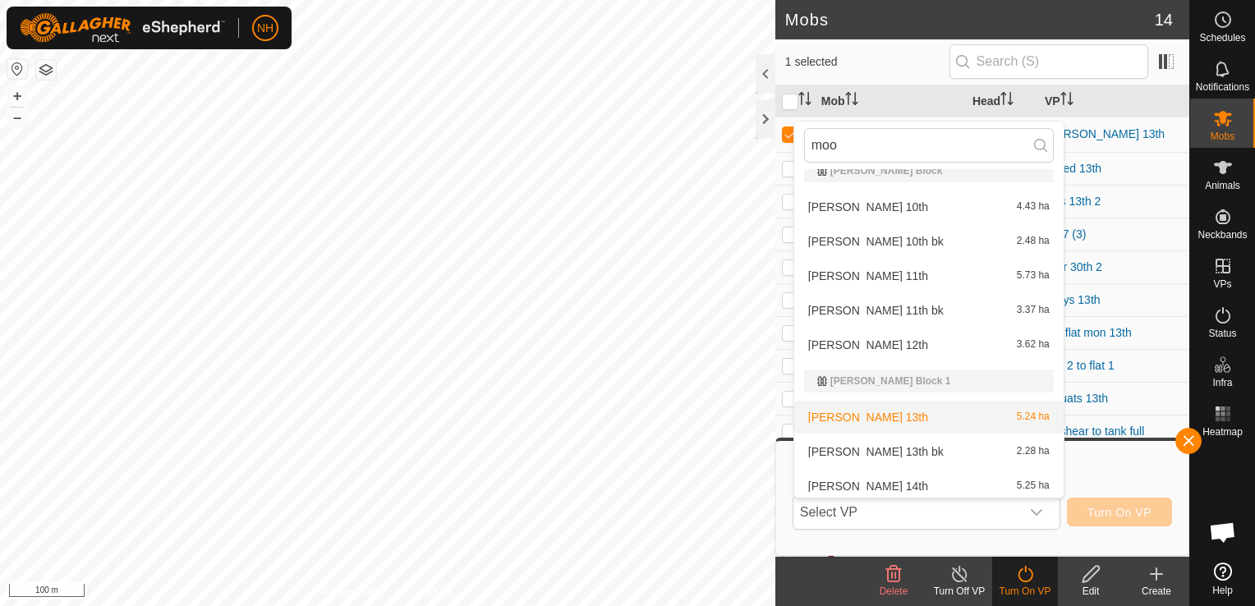
scroll to position [21, 0]
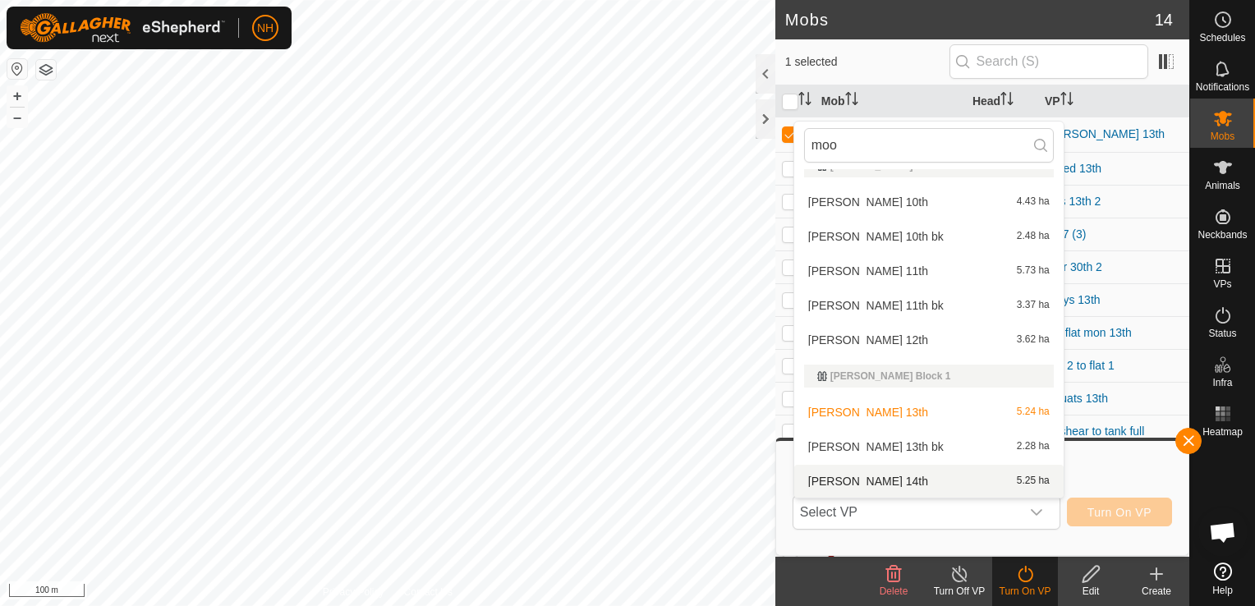
type input "moo"
click at [871, 481] on li "[PERSON_NAME] 14th 5.25 ha" at bounding box center [928, 481] width 269 height 33
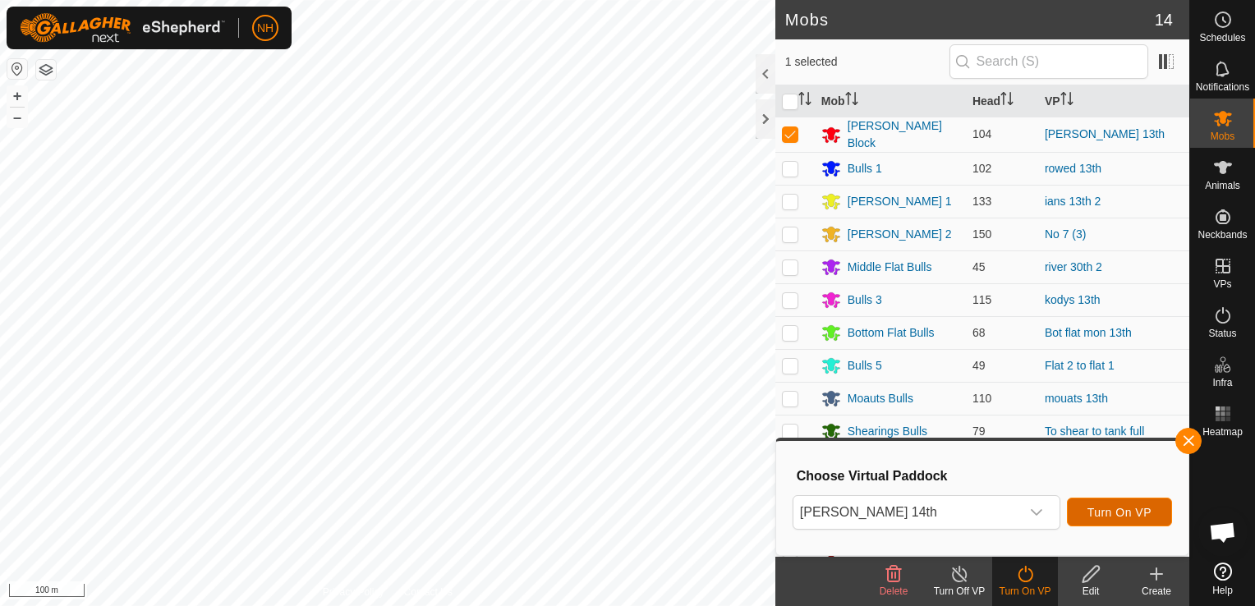
click at [1096, 510] on span "Turn On VP" at bounding box center [1120, 512] width 64 height 13
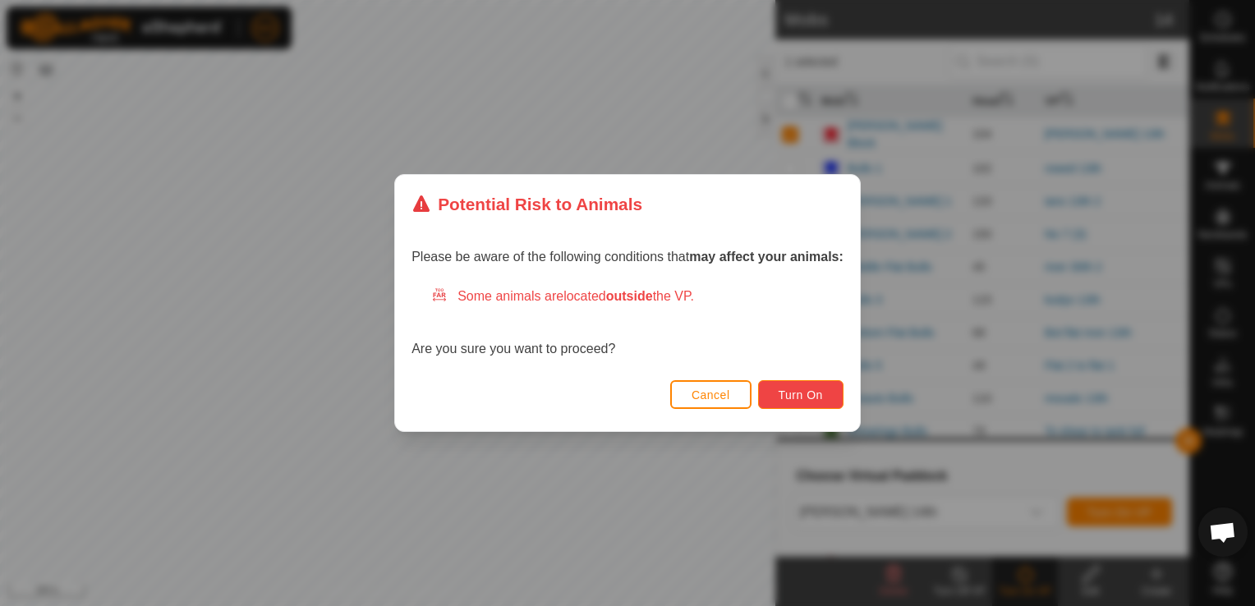
click at [823, 387] on button "Turn On" at bounding box center [800, 394] width 85 height 29
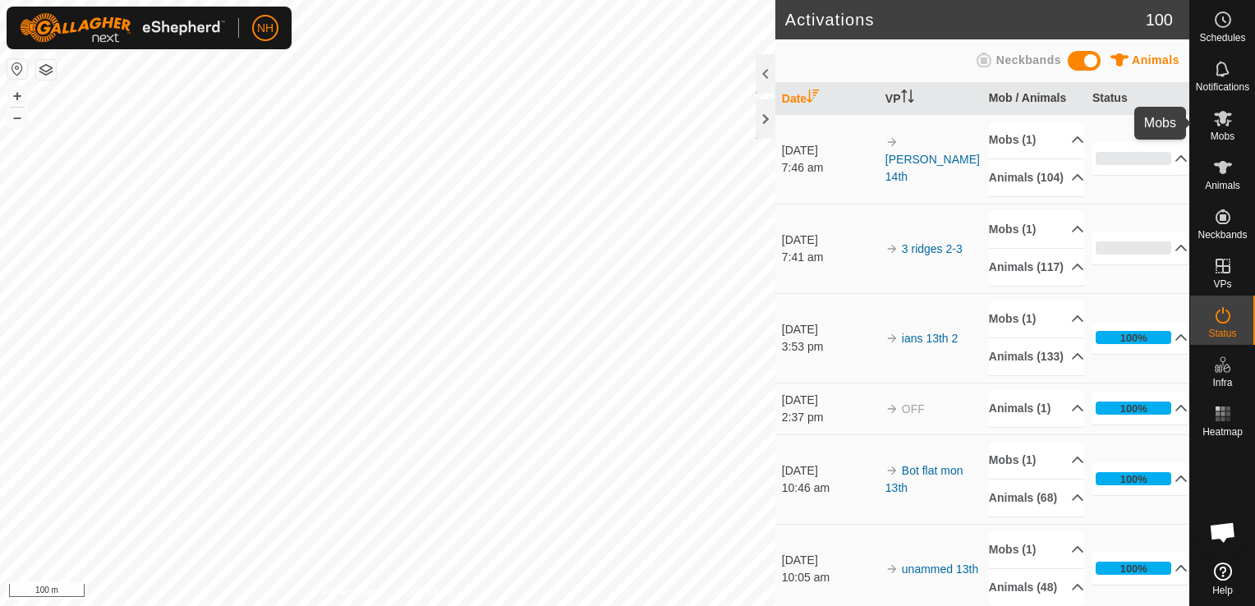
click at [1226, 122] on icon at bounding box center [1223, 119] width 18 height 16
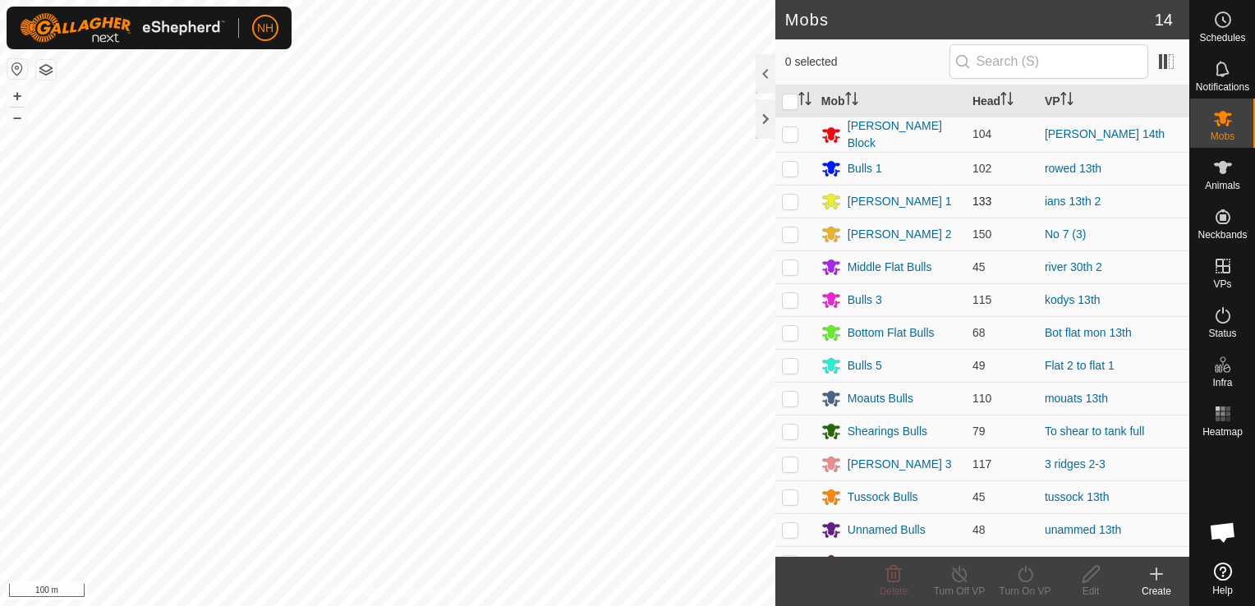
click at [790, 195] on p-checkbox at bounding box center [790, 201] width 16 height 13
checkbox input "true"
click at [1022, 572] on icon at bounding box center [1025, 574] width 21 height 20
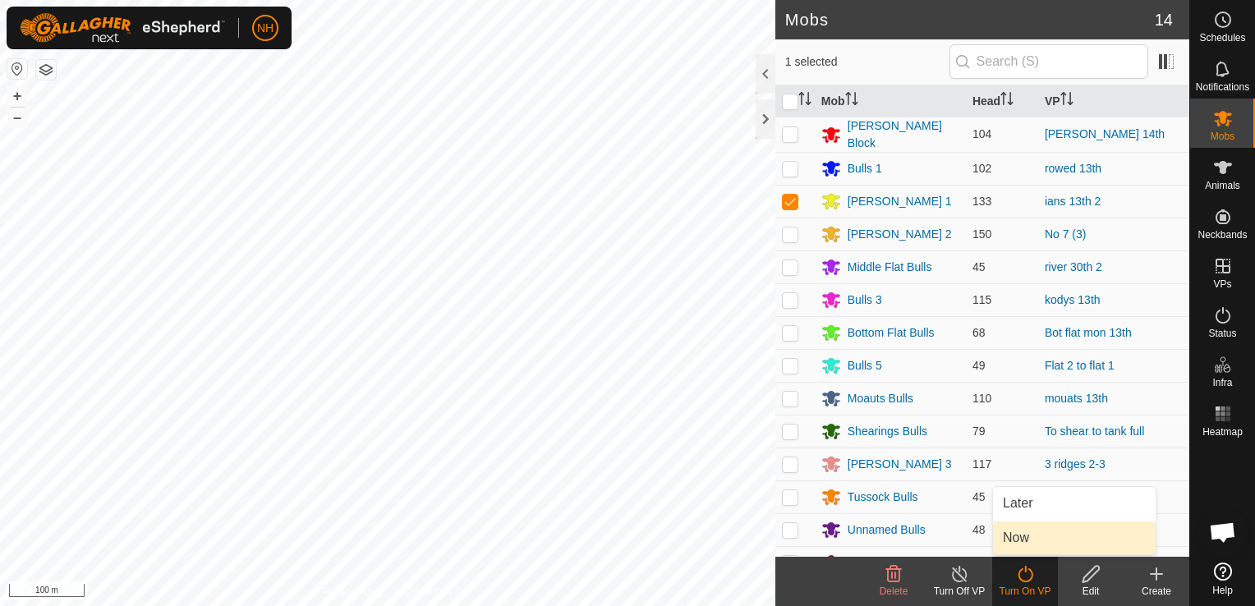
click at [1019, 537] on link "Now" at bounding box center [1074, 538] width 163 height 33
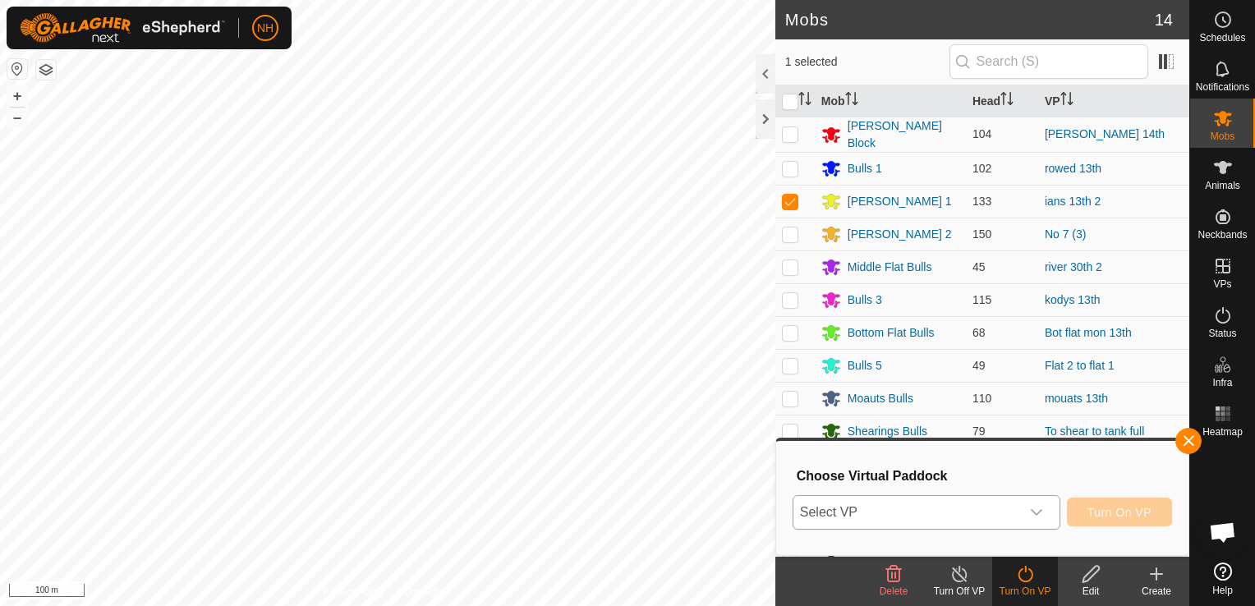
click at [939, 504] on span "Select VP" at bounding box center [907, 512] width 227 height 33
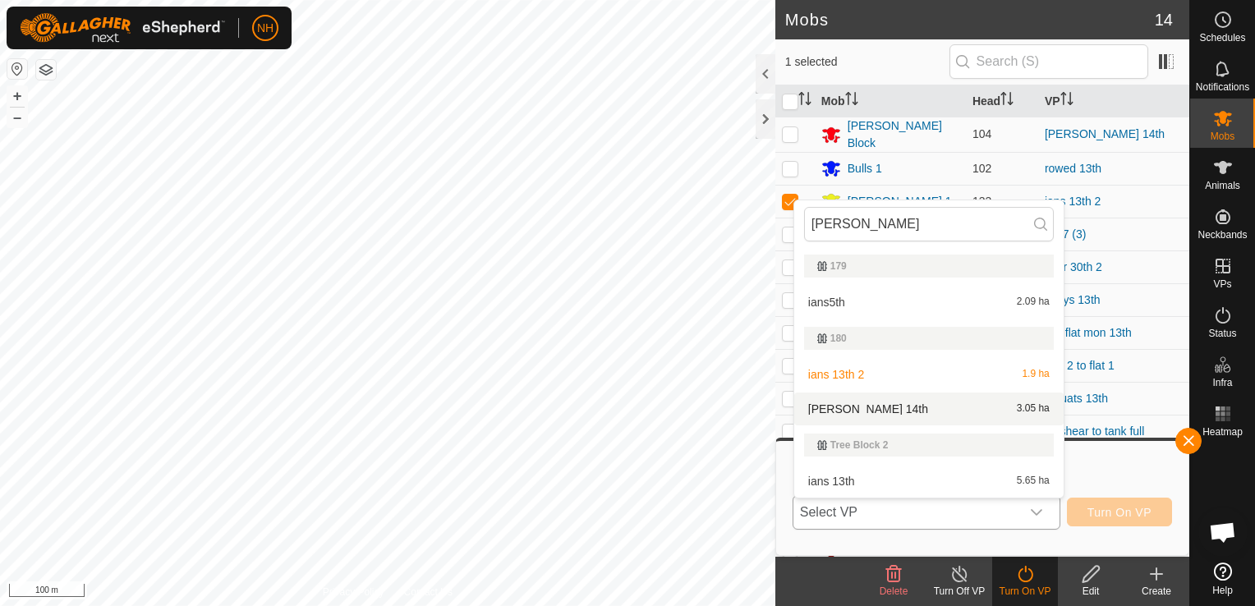
type input "[PERSON_NAME]"
click at [858, 408] on li "[PERSON_NAME] 14th 3.05 ha" at bounding box center [928, 409] width 269 height 33
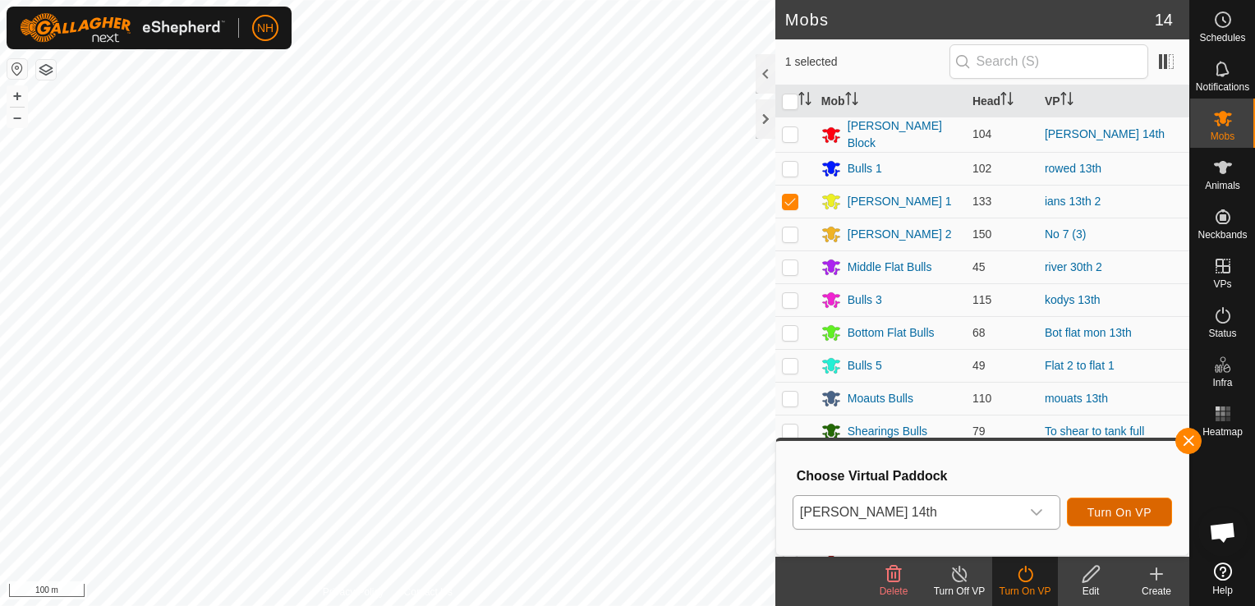
click at [1120, 508] on span "Turn On VP" at bounding box center [1120, 512] width 64 height 13
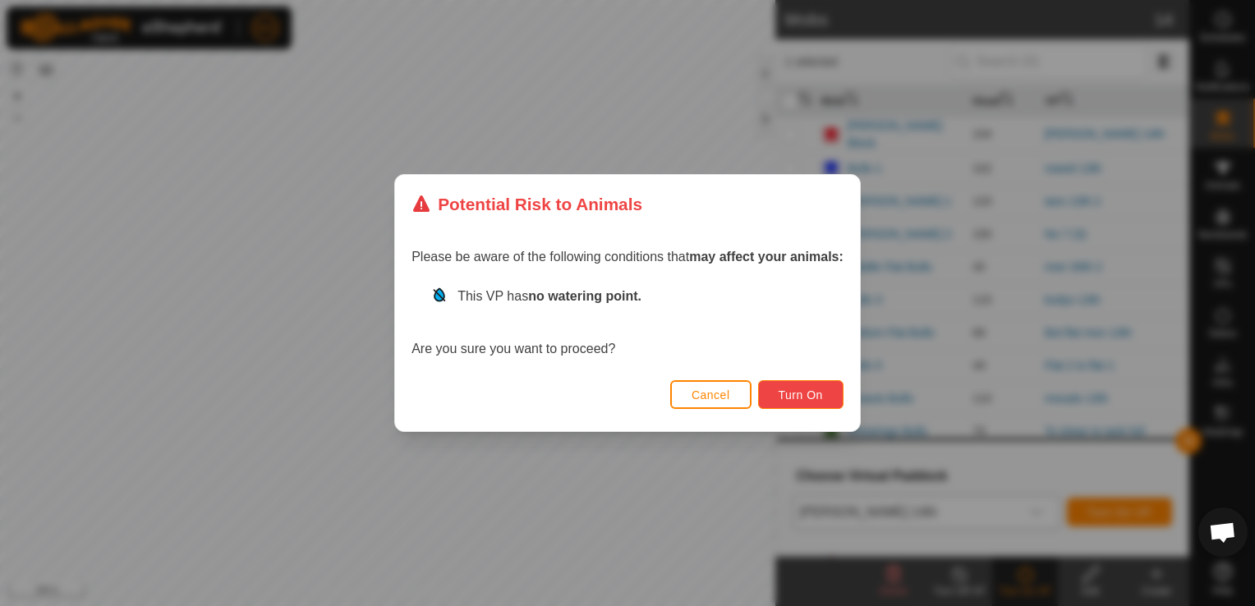
click at [794, 393] on span "Turn On" at bounding box center [801, 395] width 44 height 13
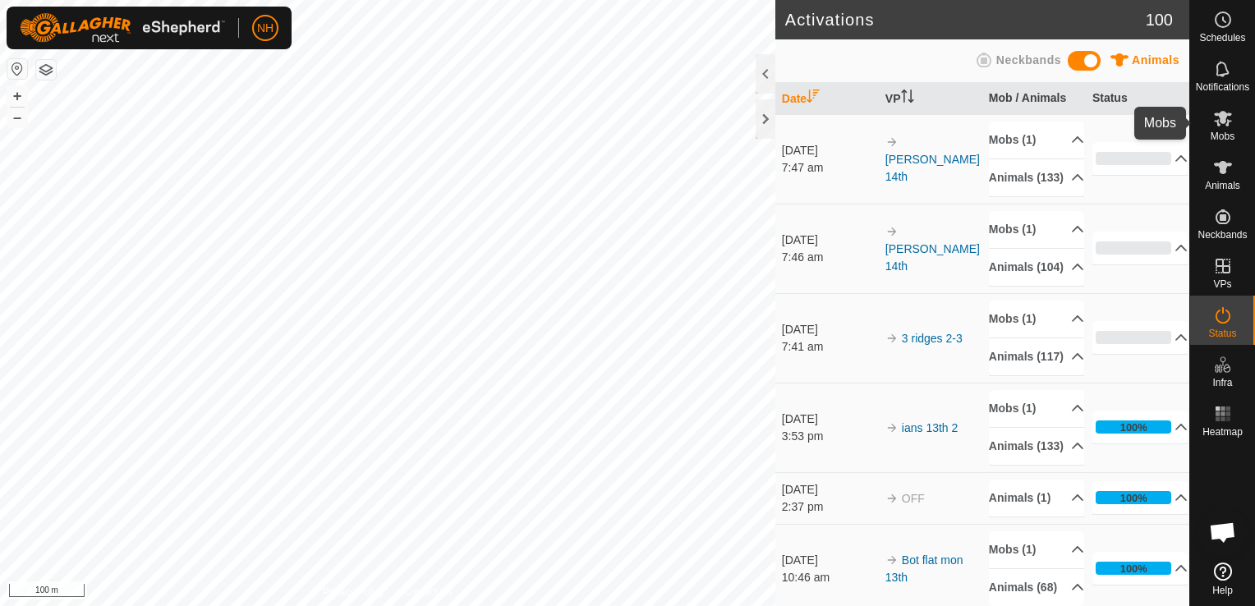
click at [1220, 123] on icon at bounding box center [1223, 118] width 20 height 20
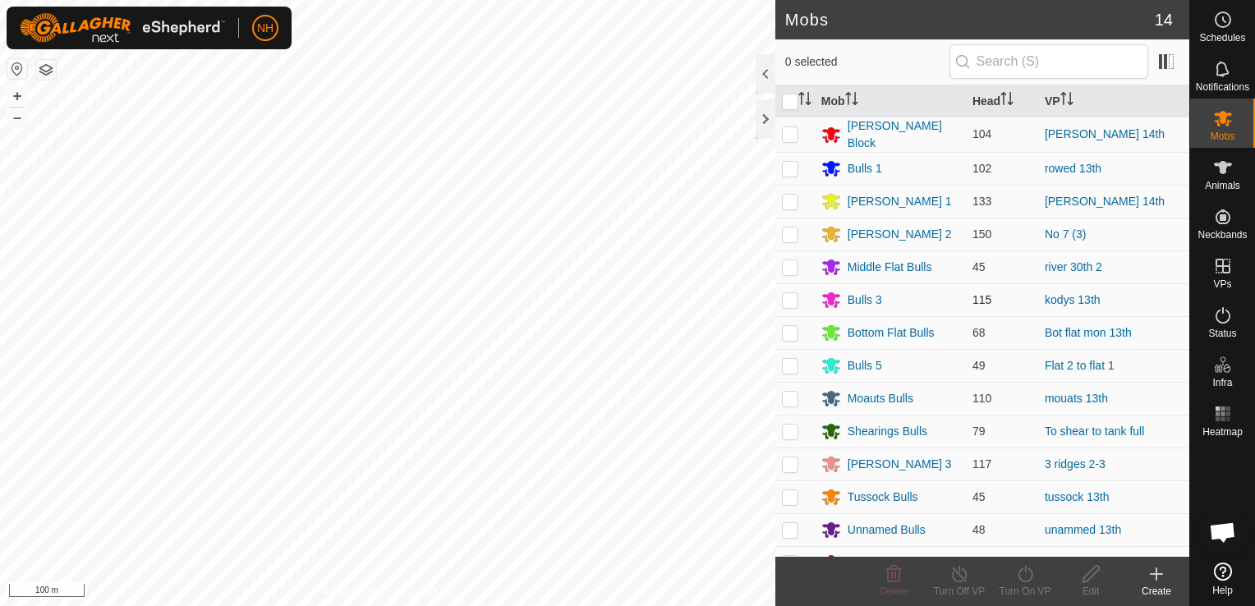
click at [791, 296] on p-checkbox at bounding box center [790, 299] width 16 height 13
checkbox input "true"
click at [1022, 581] on icon at bounding box center [1025, 574] width 15 height 16
click at [1026, 586] on div "Turn On VP" at bounding box center [1025, 591] width 66 height 15
click at [1023, 574] on icon at bounding box center [1025, 574] width 21 height 20
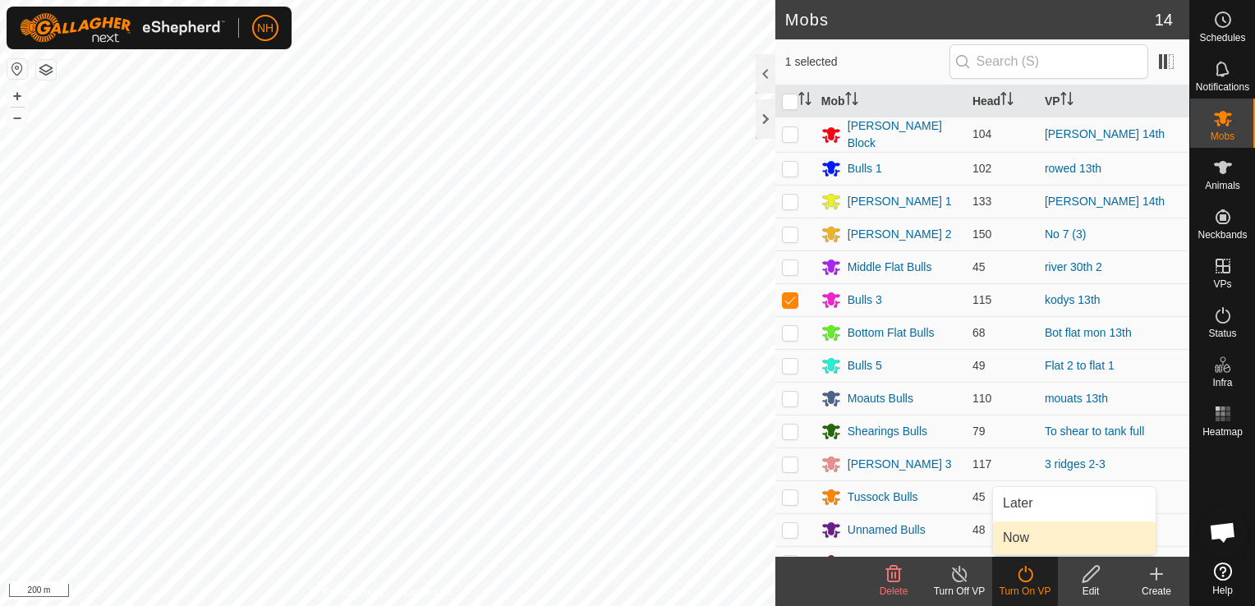
click at [1023, 532] on link "Now" at bounding box center [1074, 538] width 163 height 33
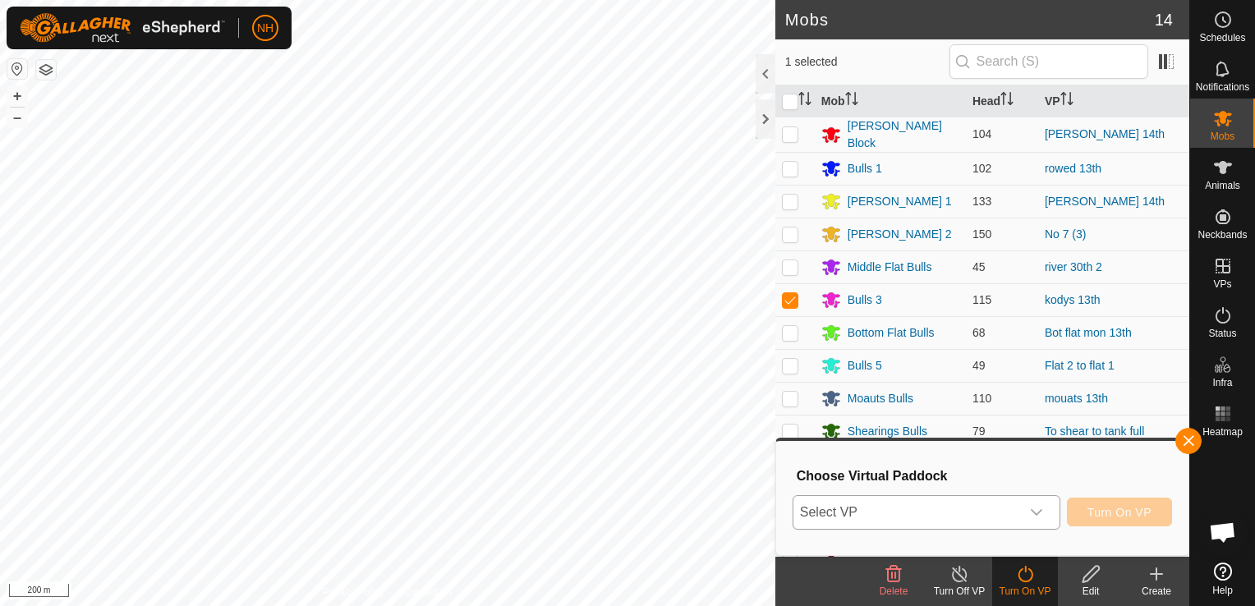
click at [953, 514] on span "Select VP" at bounding box center [907, 512] width 227 height 33
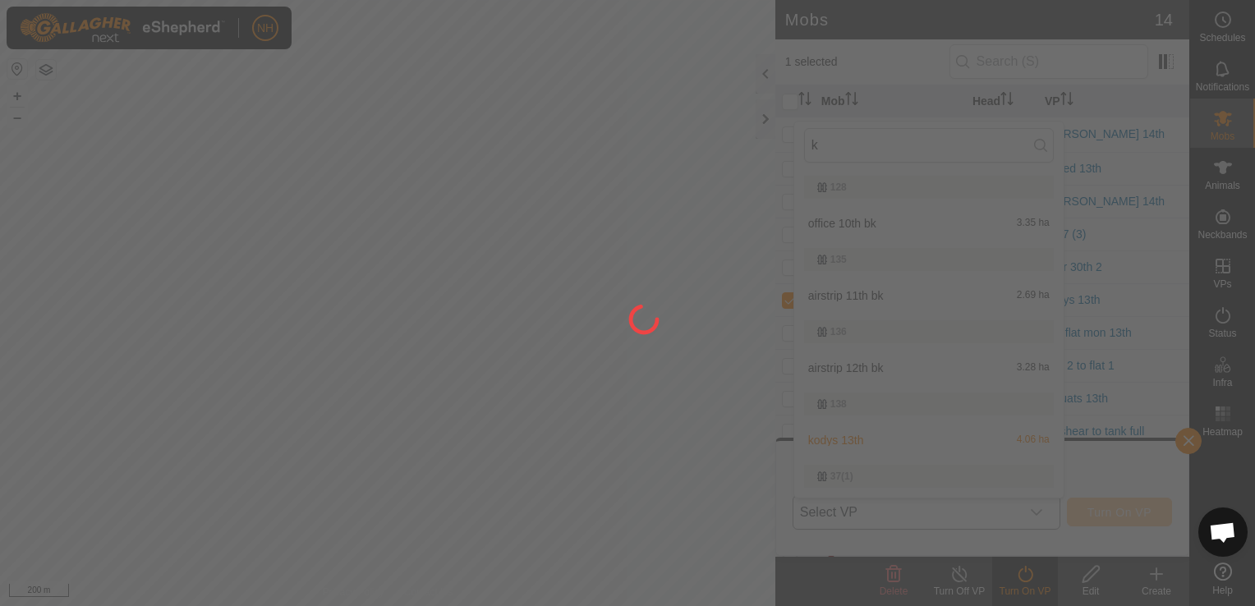
type input "ko"
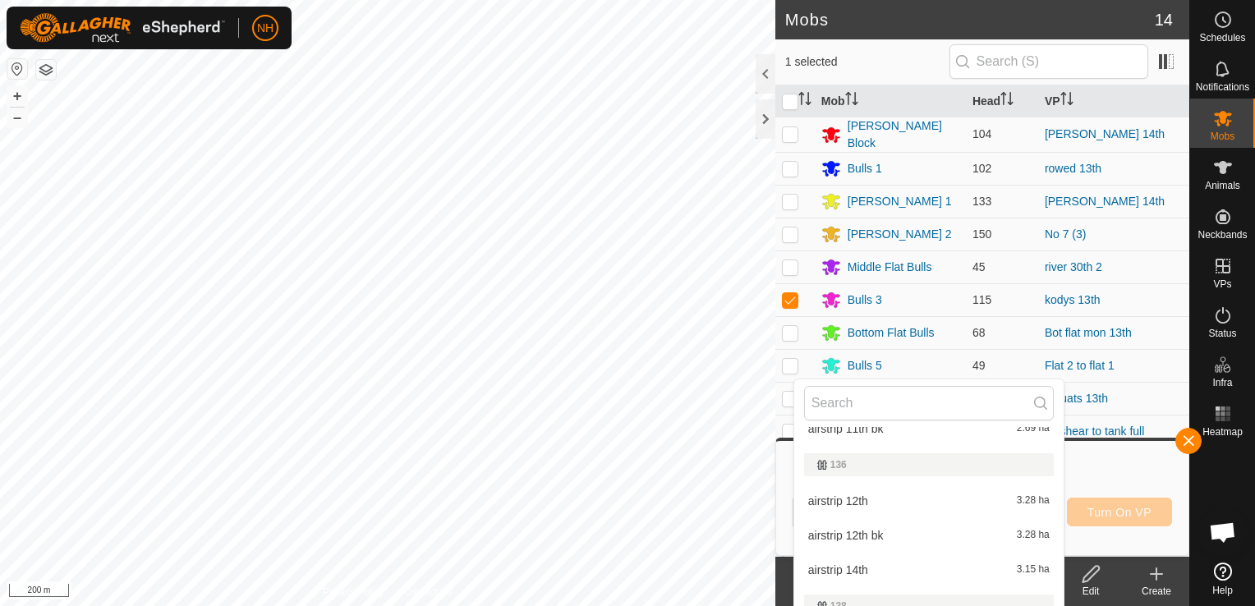
scroll to position [657, 0]
click at [890, 498] on li "airstrip 14th 3.15 ha" at bounding box center [928, 496] width 269 height 33
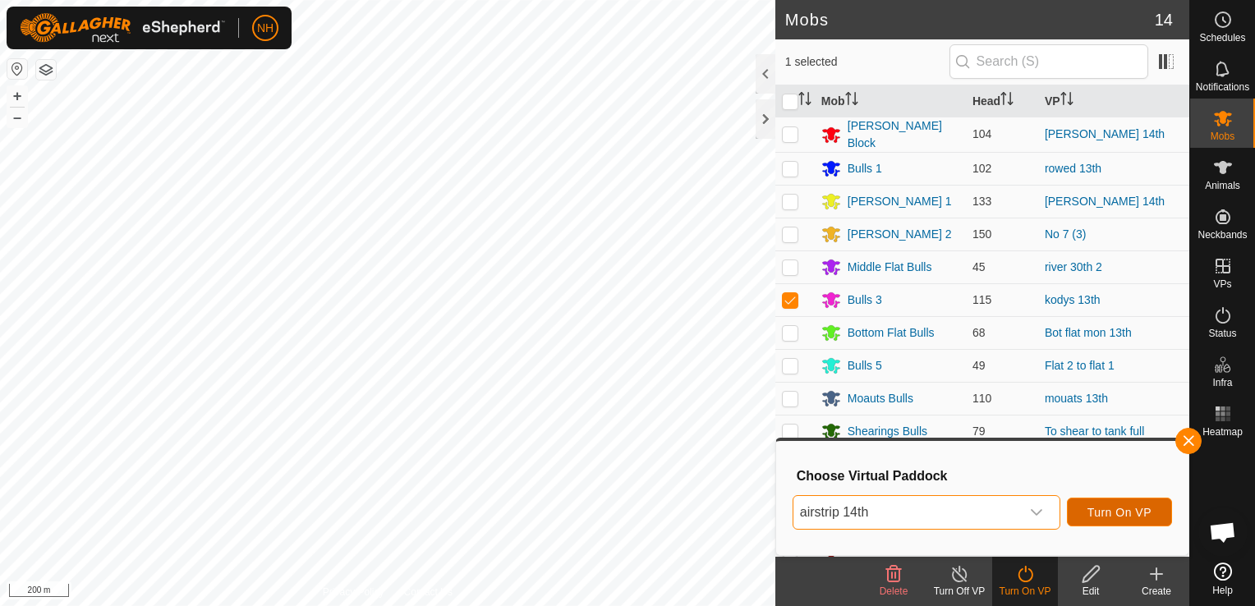
click at [1095, 511] on span "Turn On VP" at bounding box center [1120, 512] width 64 height 13
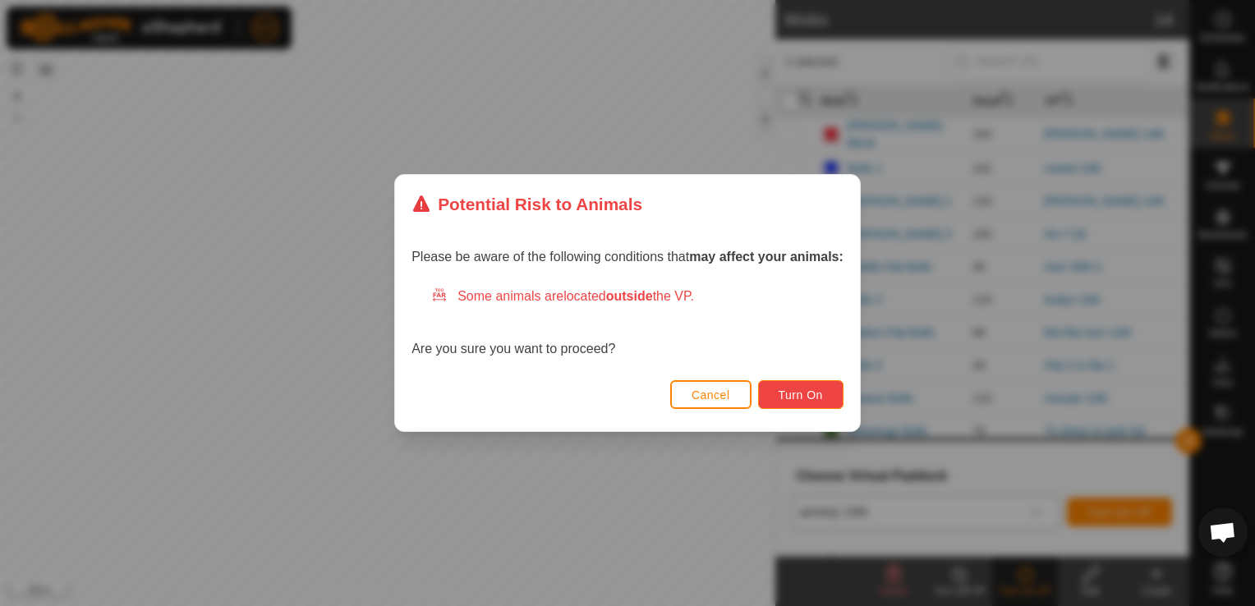
click at [798, 391] on span "Turn On" at bounding box center [801, 395] width 44 height 13
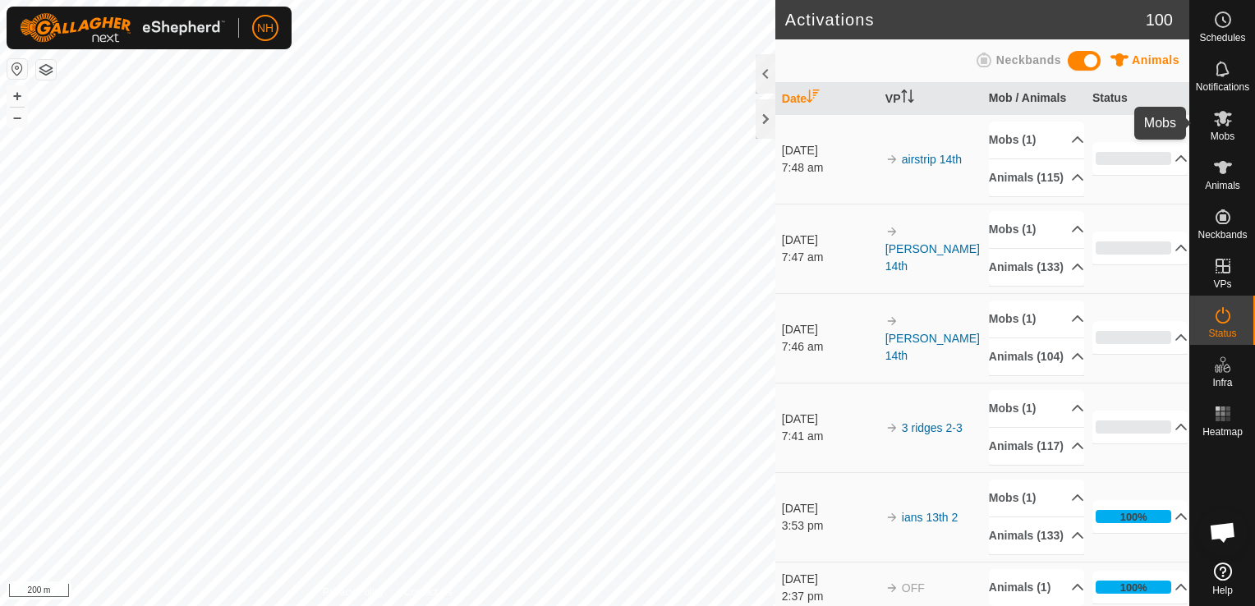
click at [1226, 127] on icon at bounding box center [1223, 118] width 20 height 20
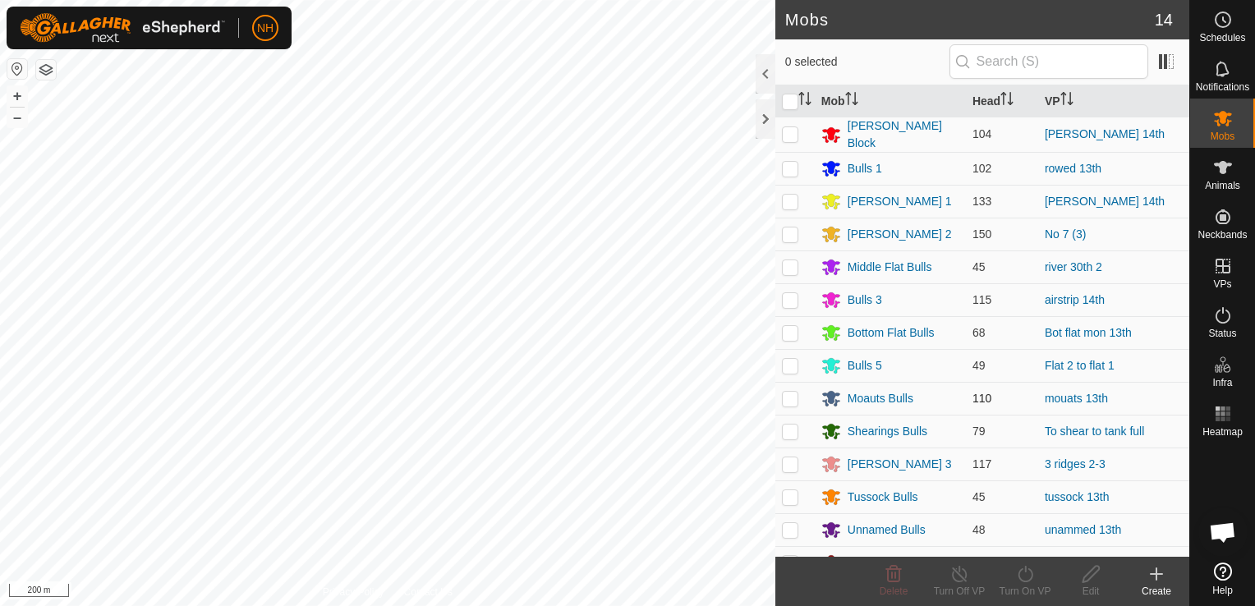
click at [789, 394] on p-checkbox at bounding box center [790, 398] width 16 height 13
checkbox input "true"
click at [1028, 585] on div "Turn On VP" at bounding box center [1025, 591] width 66 height 15
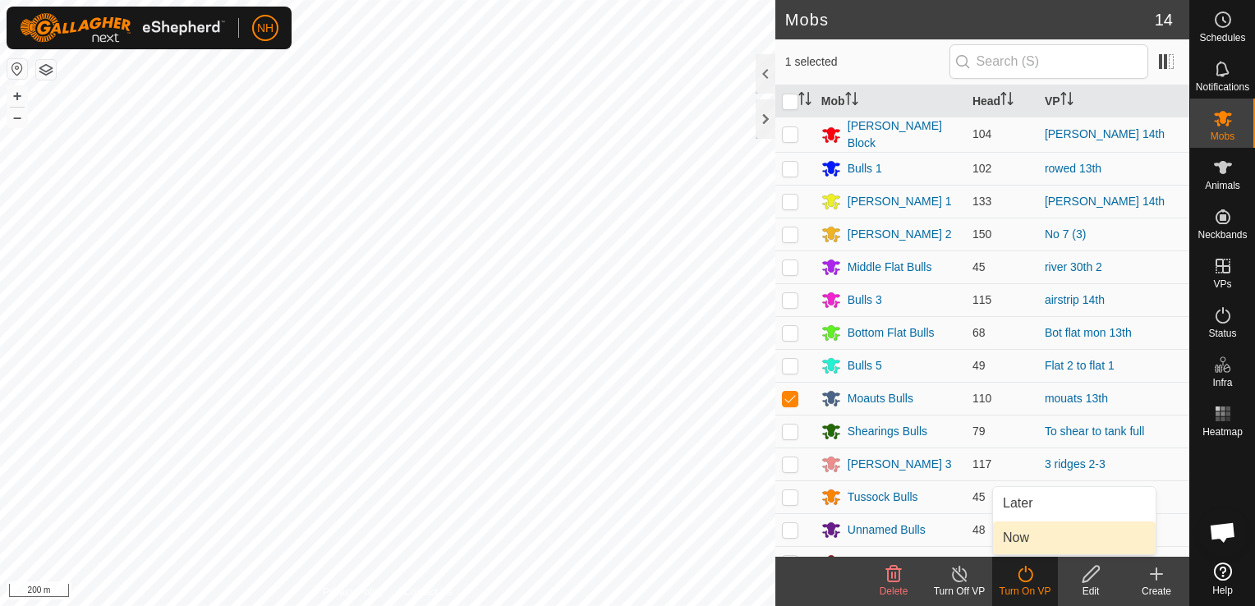
click at [1016, 536] on link "Now" at bounding box center [1074, 538] width 163 height 33
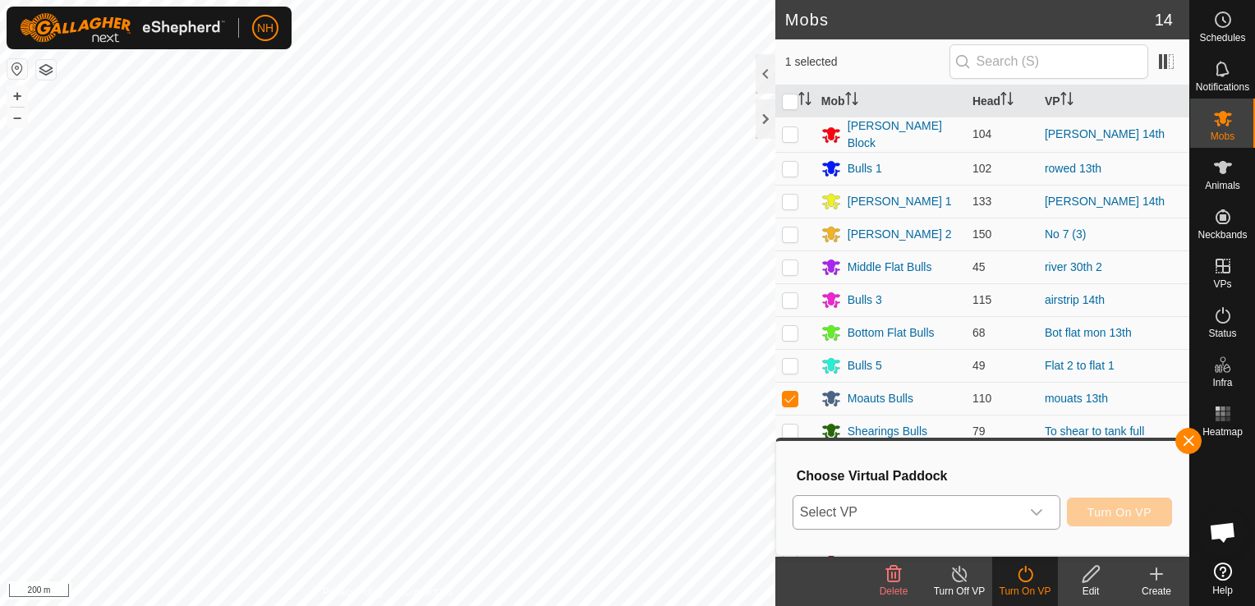
click at [1006, 505] on span "Select VP" at bounding box center [907, 512] width 227 height 33
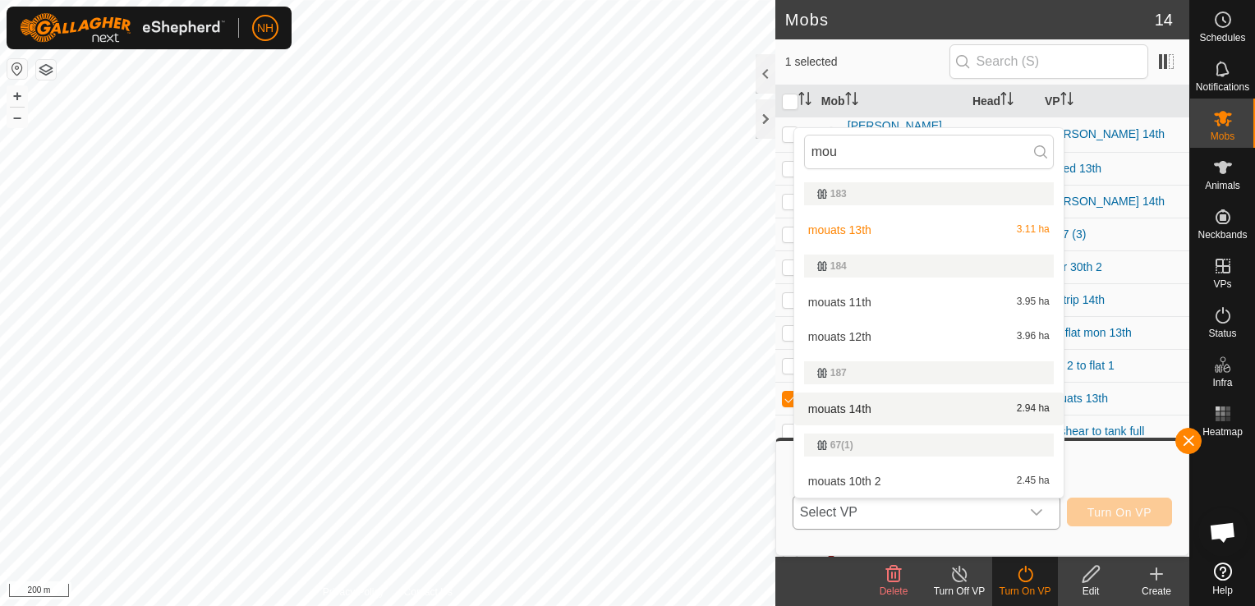
type input "mou"
click at [853, 406] on li "mouats 14th 2.94 ha" at bounding box center [928, 409] width 269 height 33
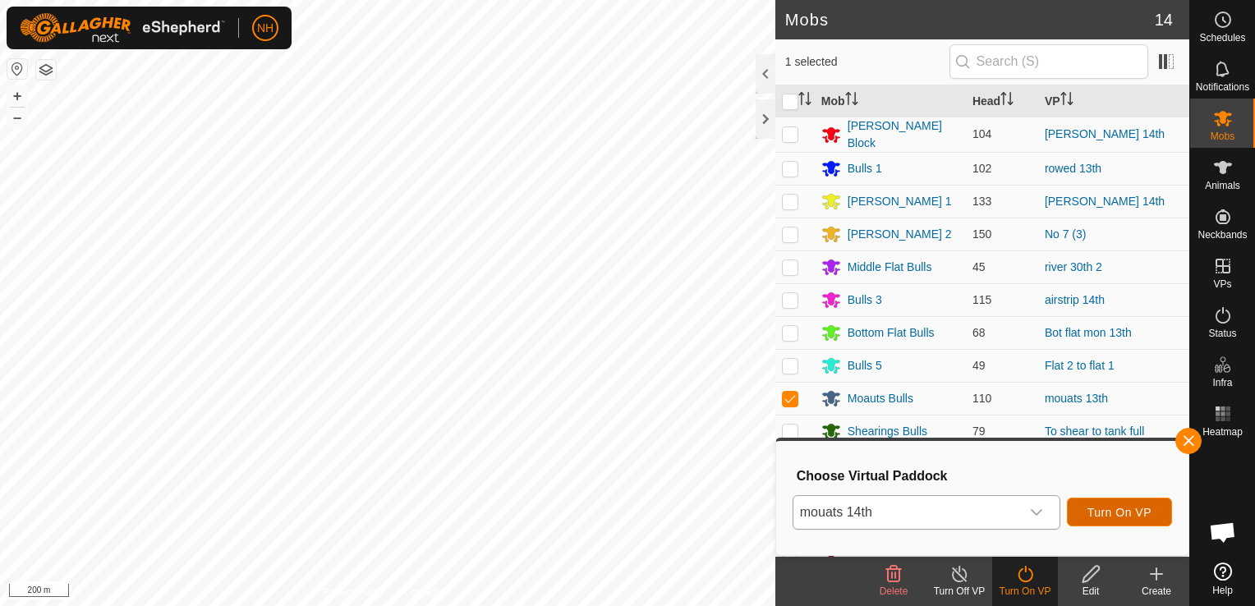
click at [1094, 516] on span "Turn On VP" at bounding box center [1120, 512] width 64 height 13
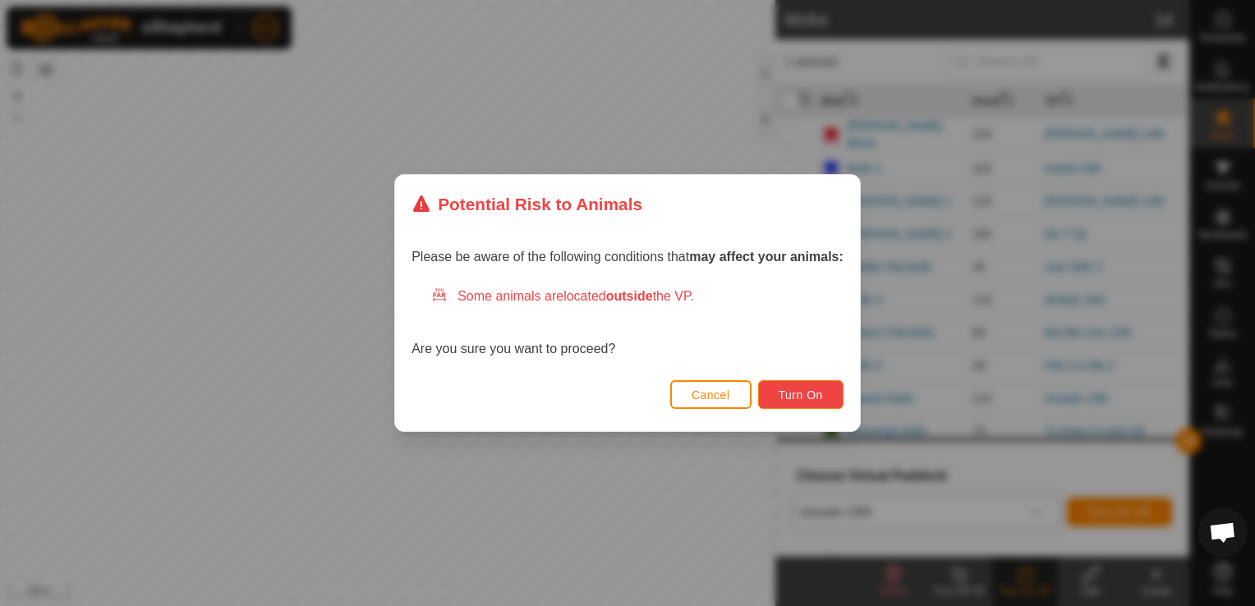
click at [792, 397] on span "Turn On" at bounding box center [801, 395] width 44 height 13
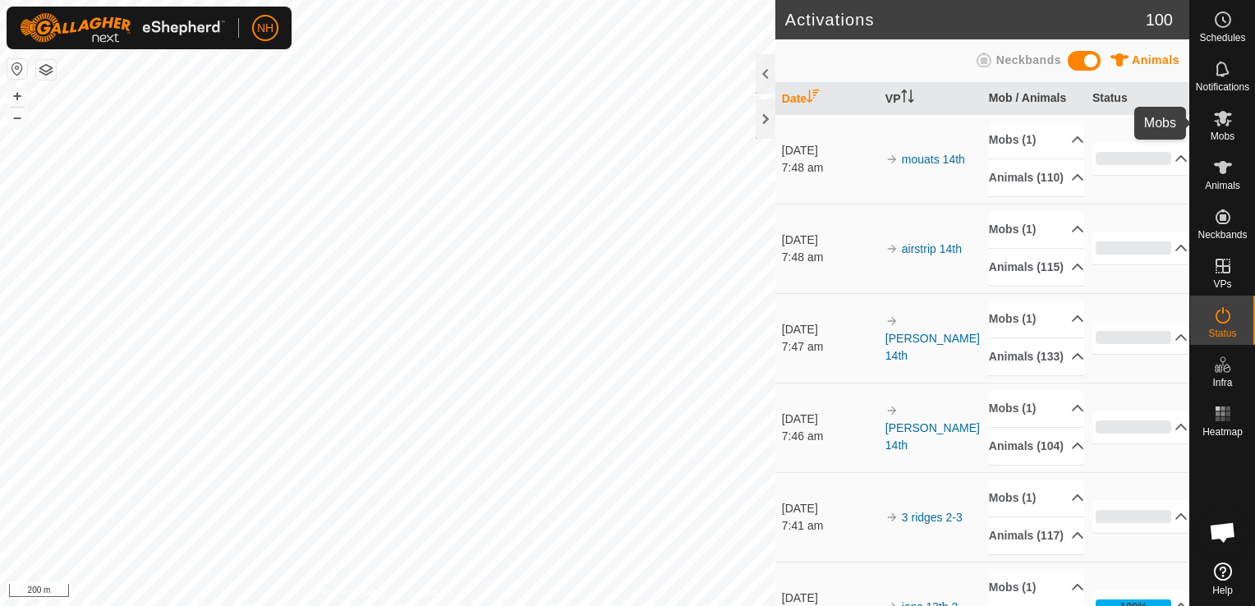
click at [1215, 126] on icon at bounding box center [1223, 118] width 20 height 20
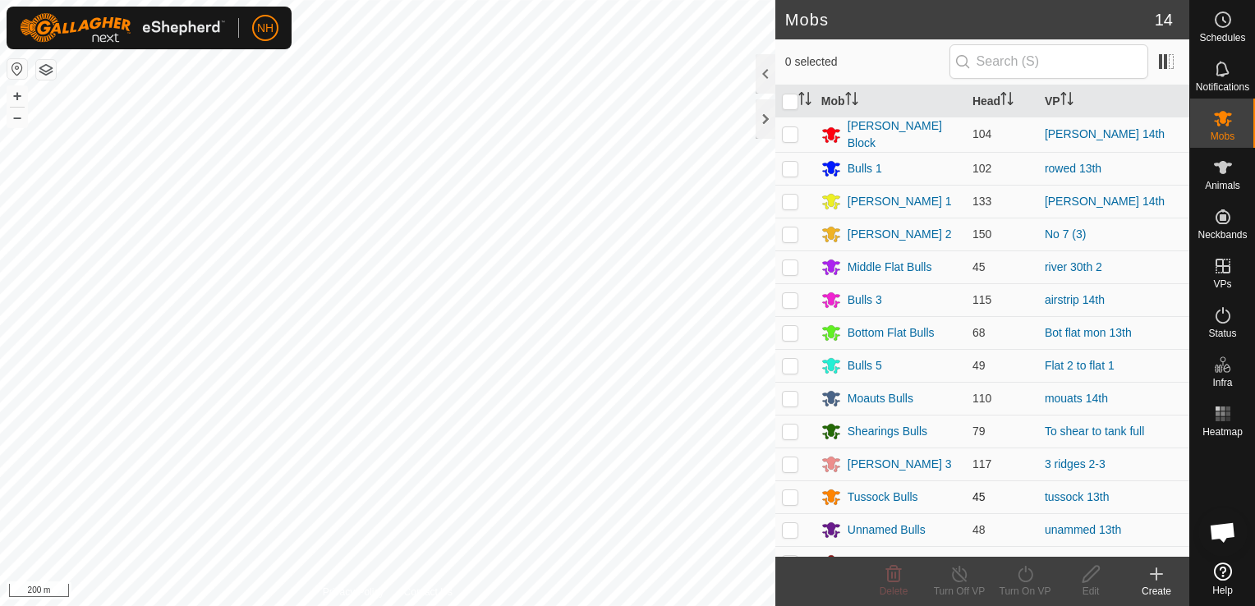
click at [788, 497] on p-checkbox at bounding box center [790, 496] width 16 height 13
checkbox input "true"
click at [1028, 577] on icon at bounding box center [1025, 574] width 21 height 20
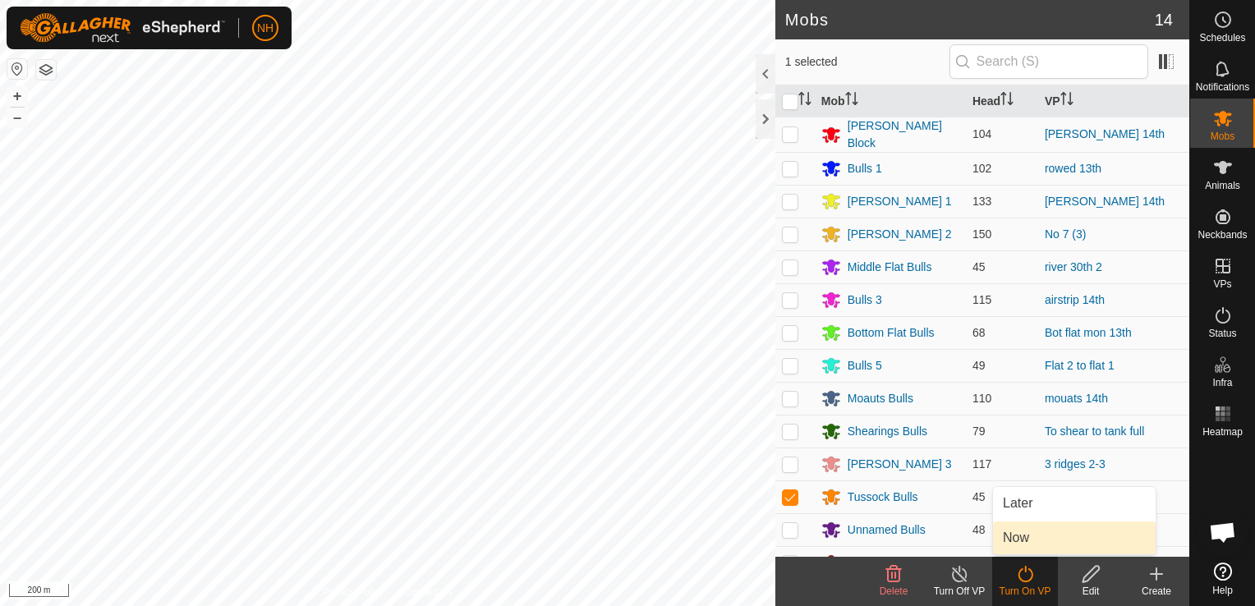
click at [1028, 544] on link "Now" at bounding box center [1074, 538] width 163 height 33
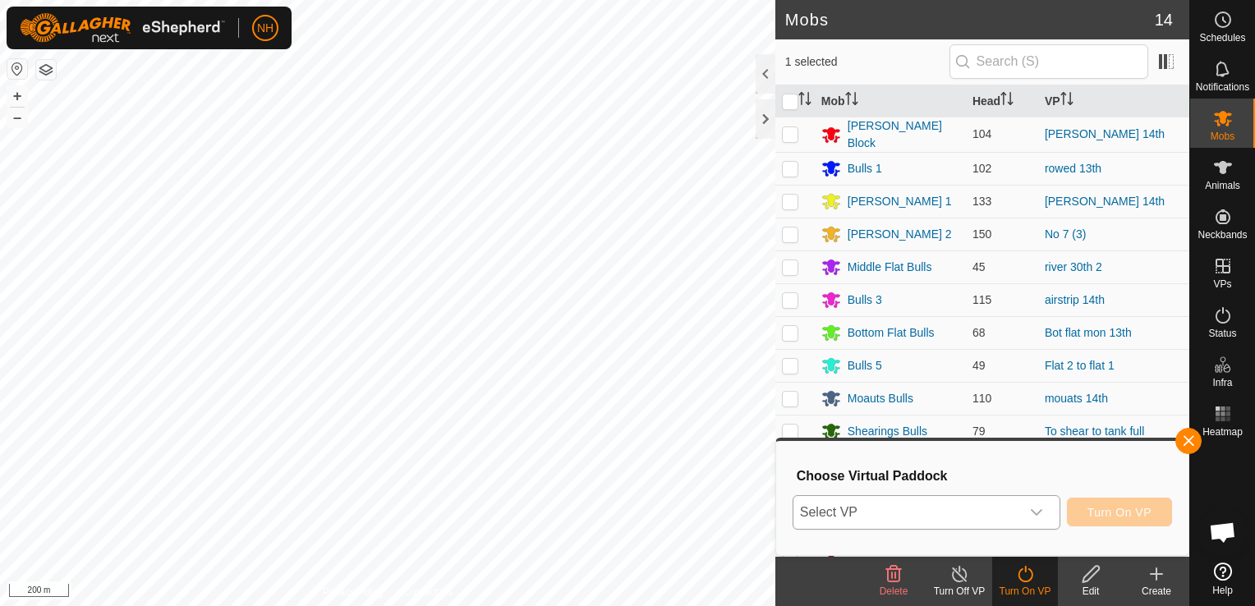
click at [1024, 517] on div "dropdown trigger" at bounding box center [1036, 512] width 33 height 33
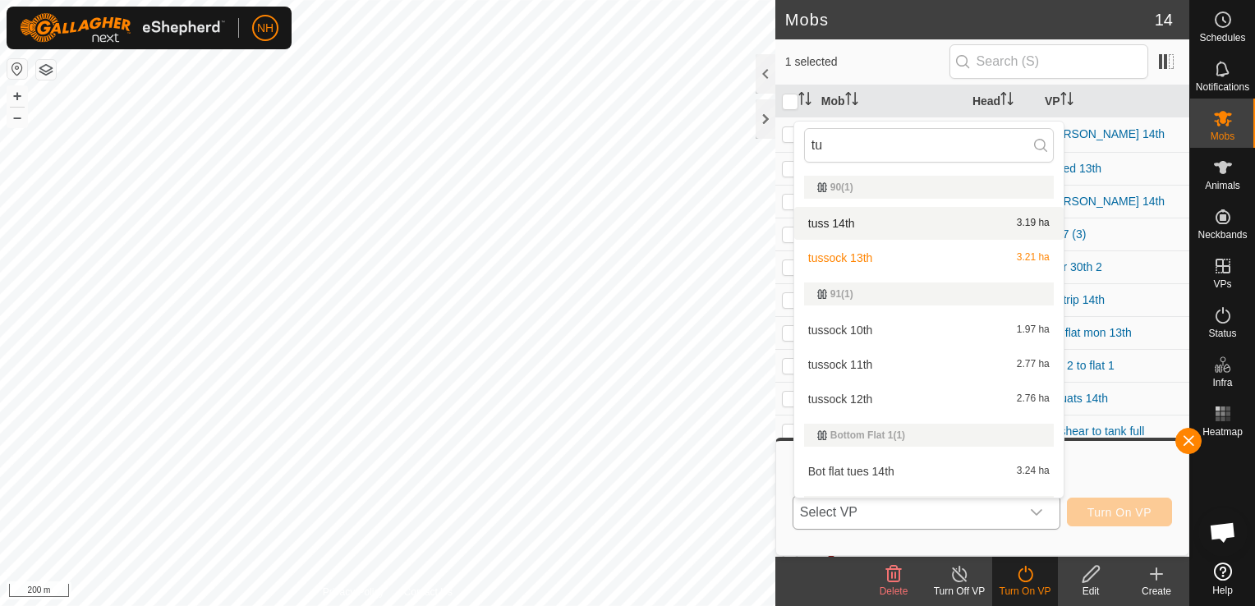
type input "tu"
click at [882, 223] on li "tuss 14th 3.19 ha" at bounding box center [928, 223] width 269 height 33
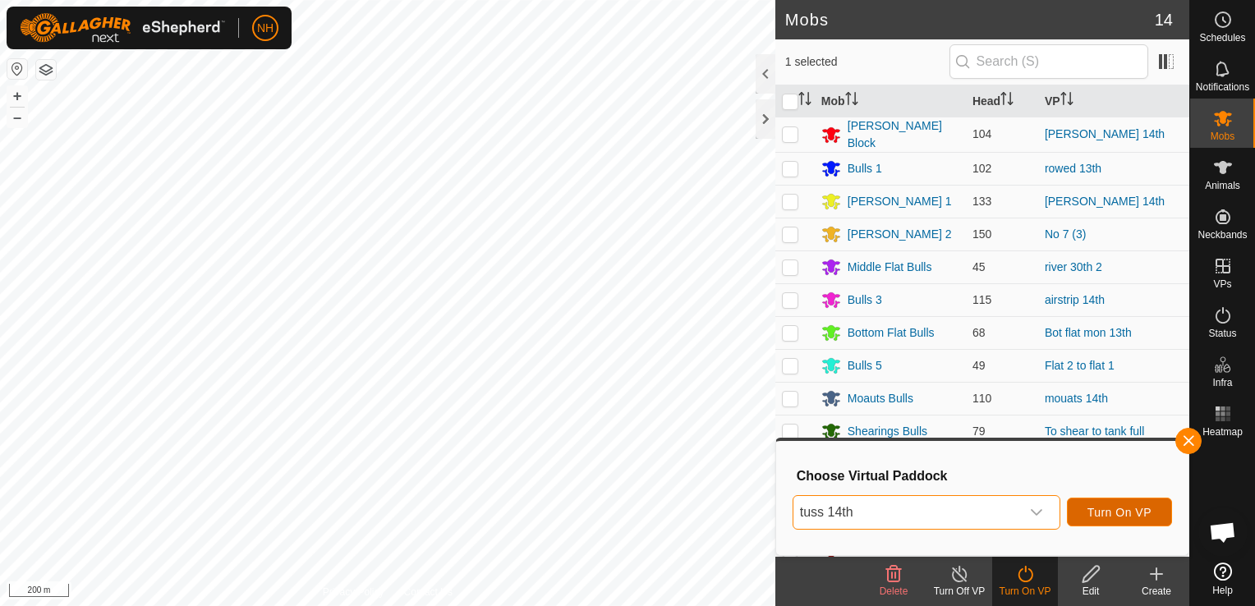
click at [1108, 511] on span "Turn On VP" at bounding box center [1120, 512] width 64 height 13
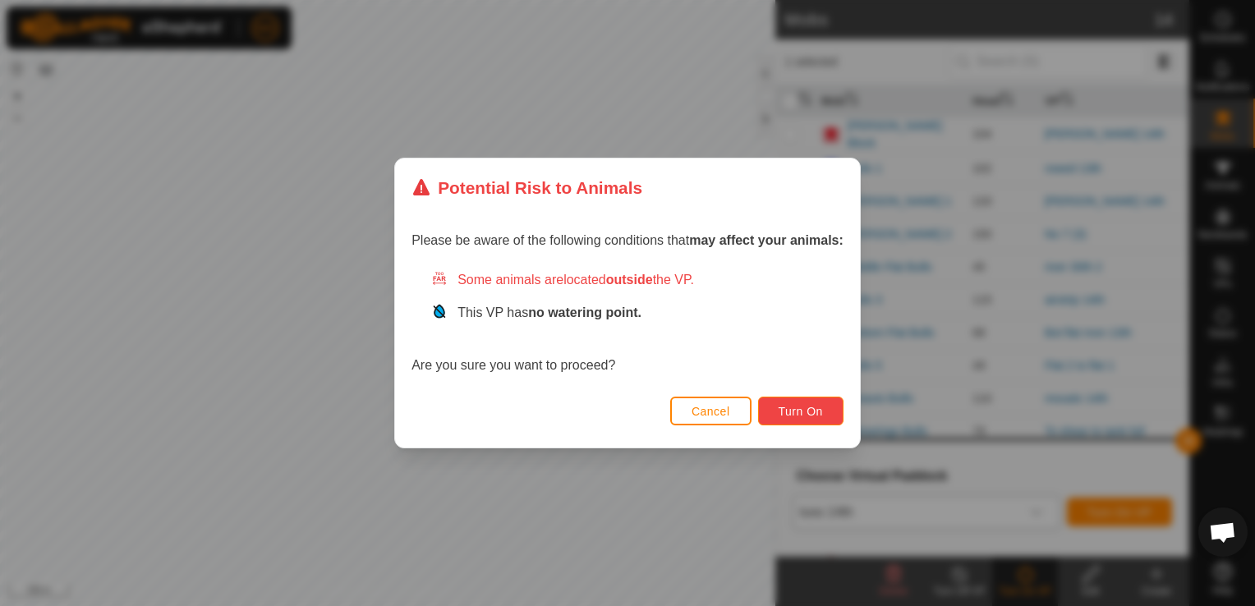
click at [817, 413] on span "Turn On" at bounding box center [801, 411] width 44 height 13
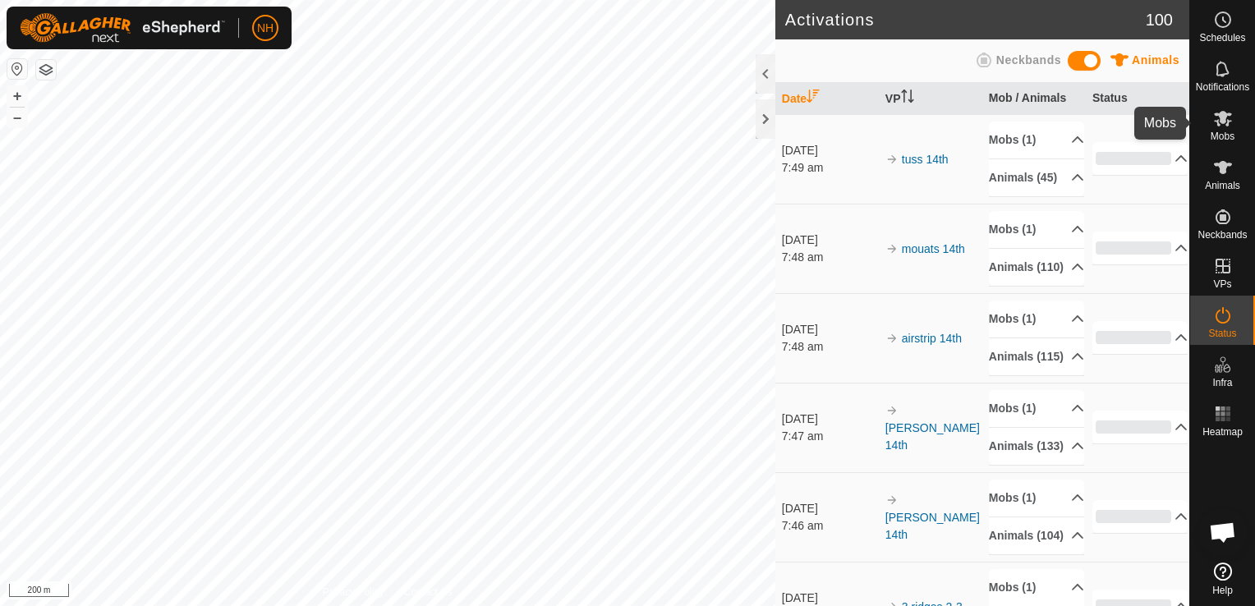
click at [1226, 120] on icon at bounding box center [1223, 119] width 18 height 16
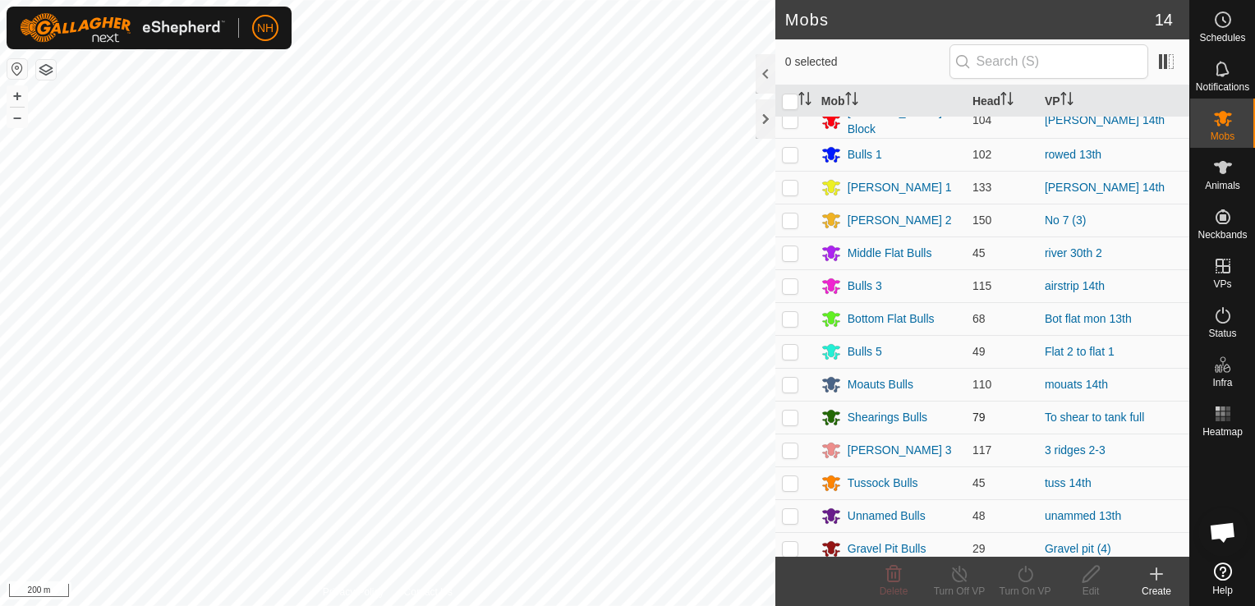
scroll to position [19, 0]
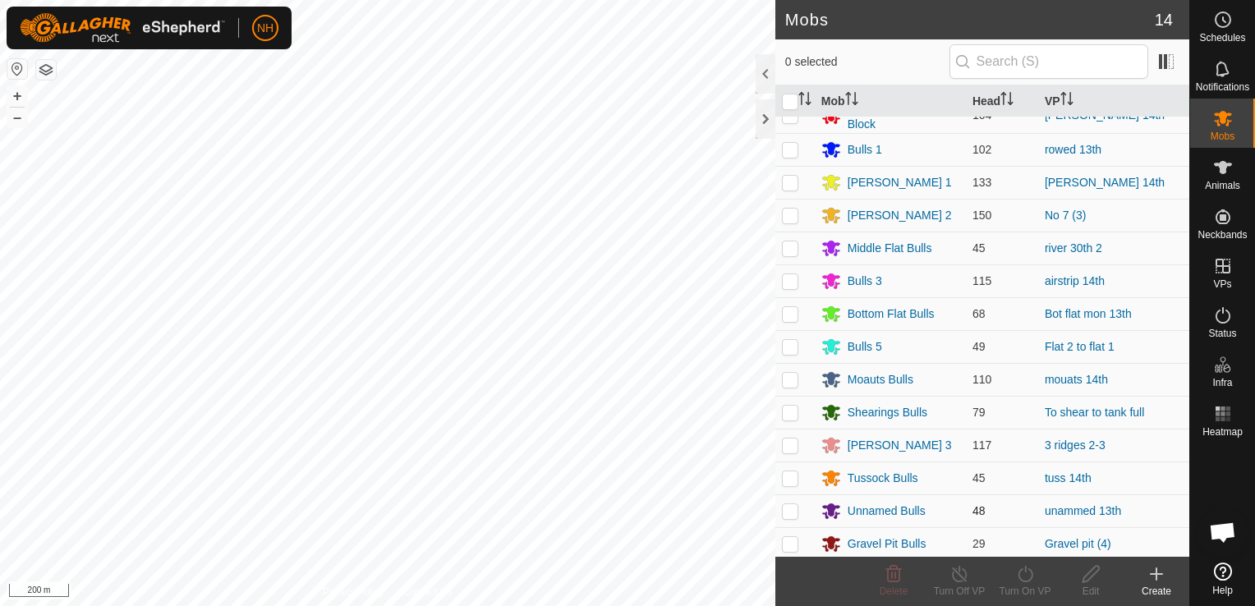
click at [786, 508] on p-checkbox at bounding box center [790, 510] width 16 height 13
checkbox input "true"
click at [1029, 574] on icon at bounding box center [1025, 574] width 21 height 20
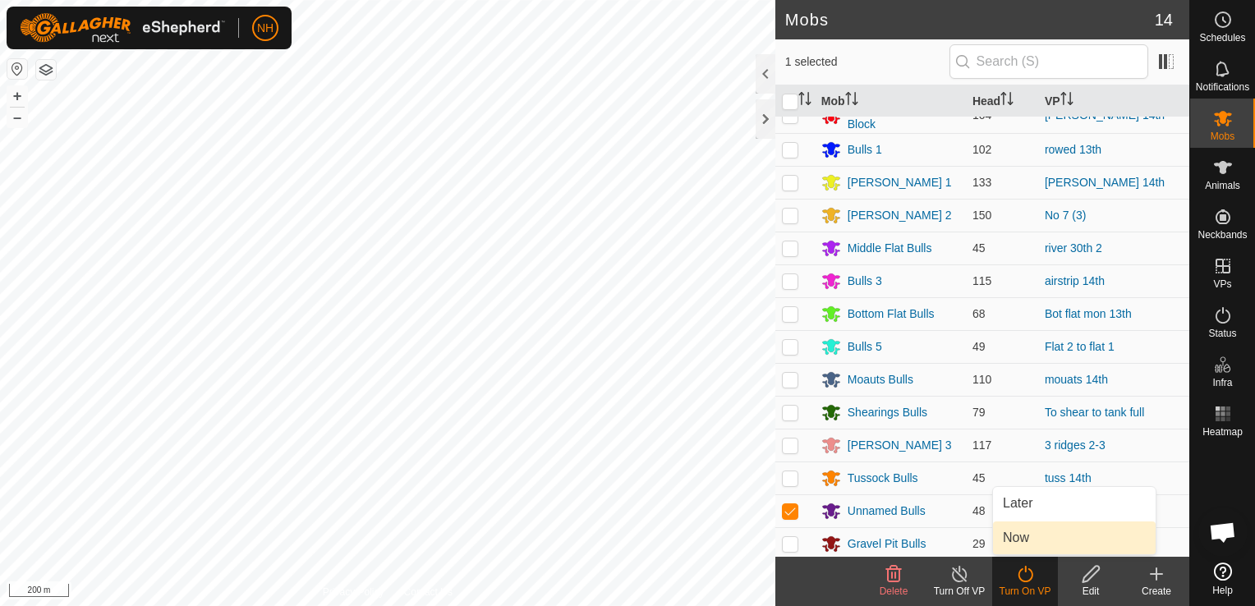
click at [1027, 540] on link "Now" at bounding box center [1074, 538] width 163 height 33
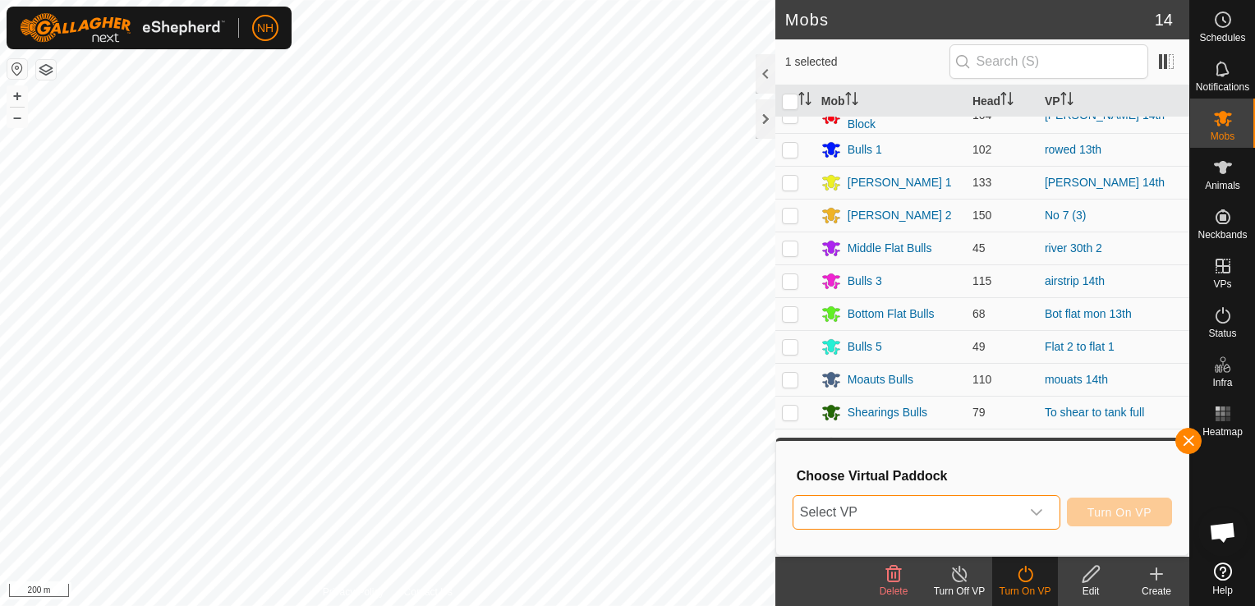
click at [945, 504] on span "Select VP" at bounding box center [907, 512] width 227 height 33
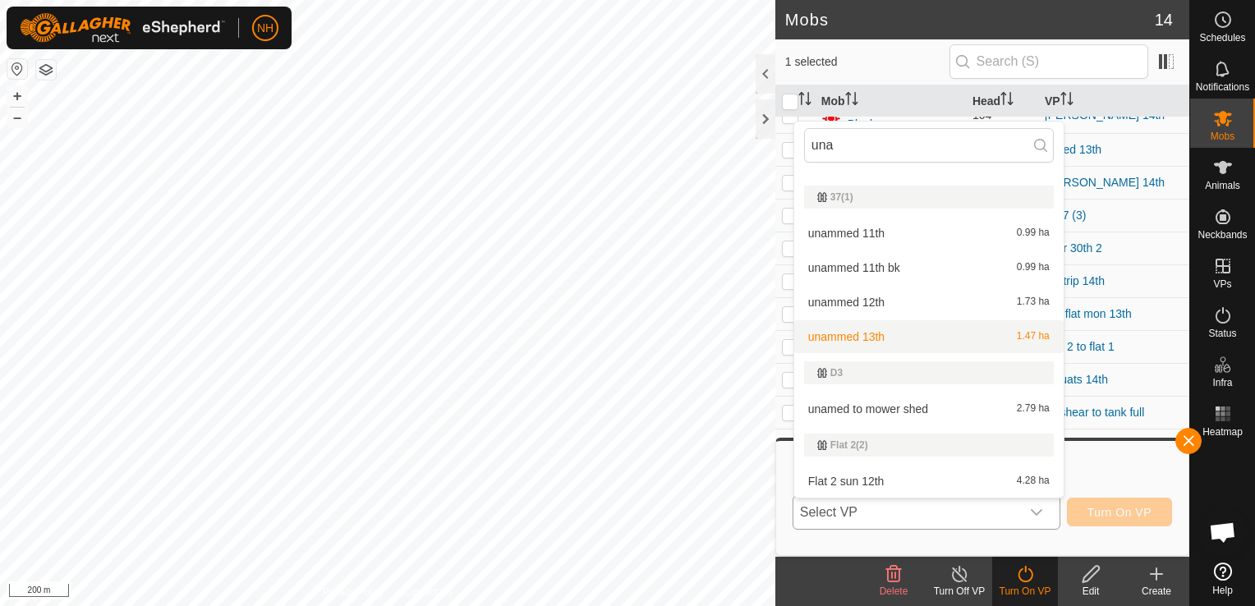
scroll to position [25, 0]
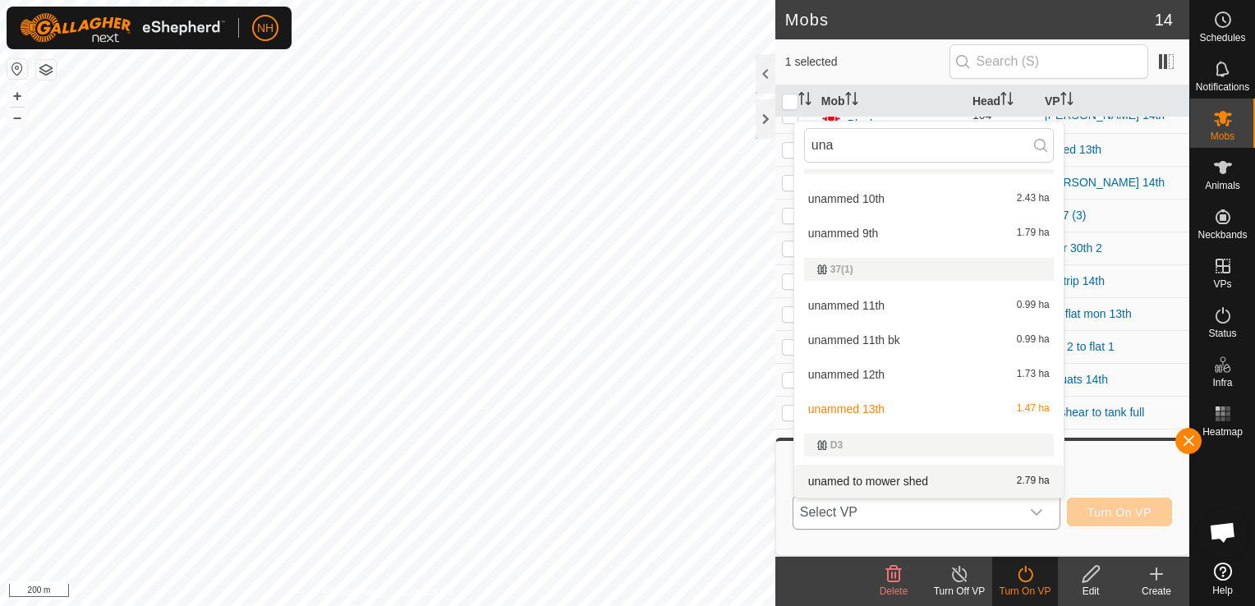
type input "una"
click at [842, 478] on li "unamed to mower shed 2.79 ha" at bounding box center [928, 481] width 269 height 33
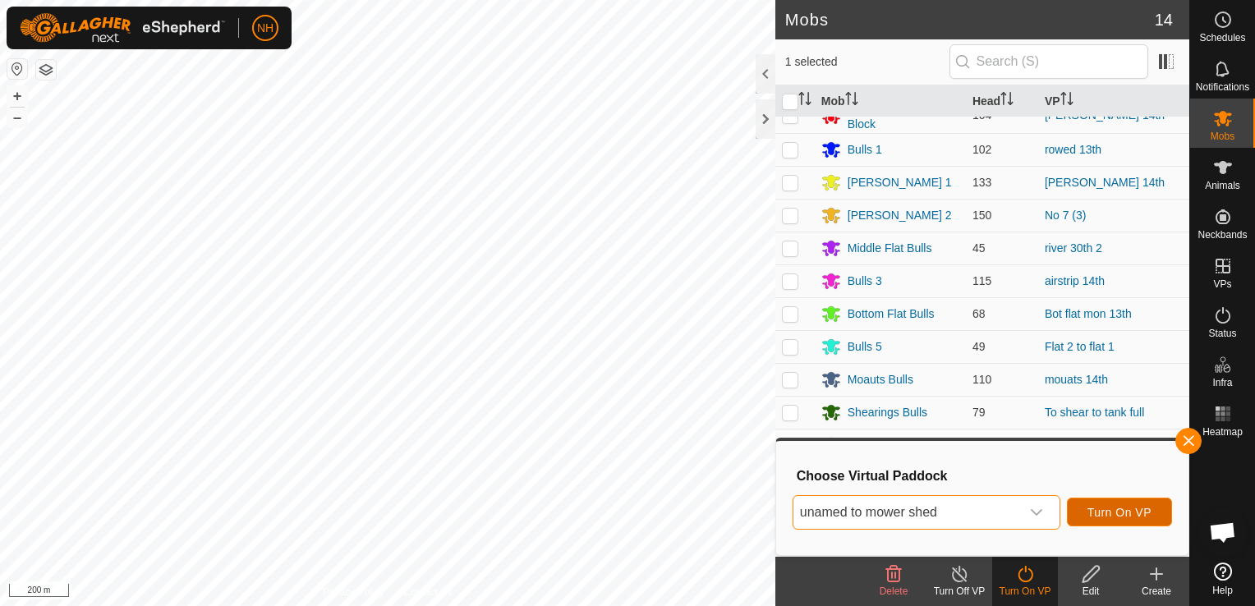
click at [1089, 504] on button "Turn On VP" at bounding box center [1119, 512] width 105 height 29
